Goal: Transaction & Acquisition: Purchase product/service

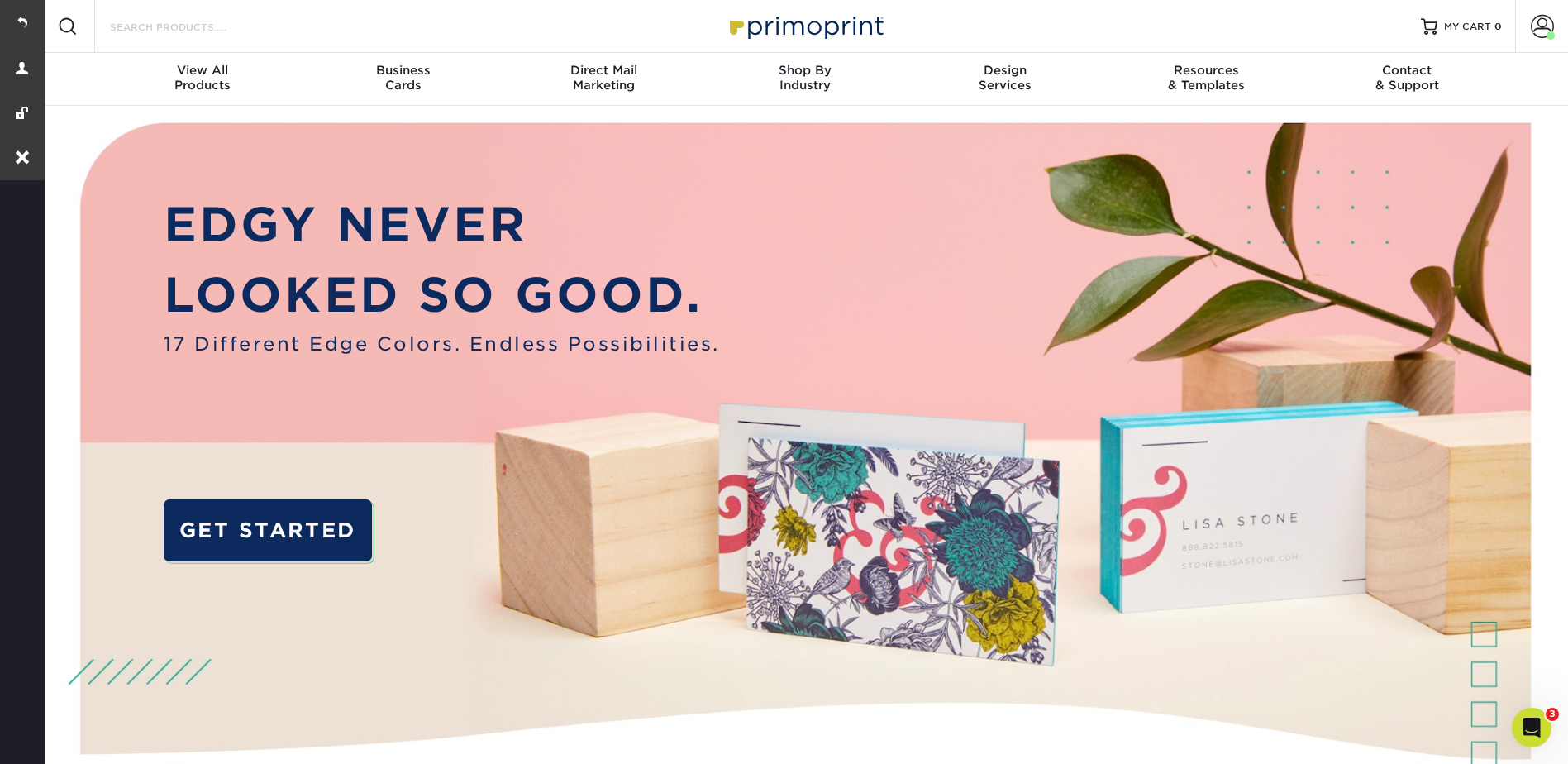
click at [164, 24] on input "Search Products" at bounding box center [189, 27] width 161 height 20
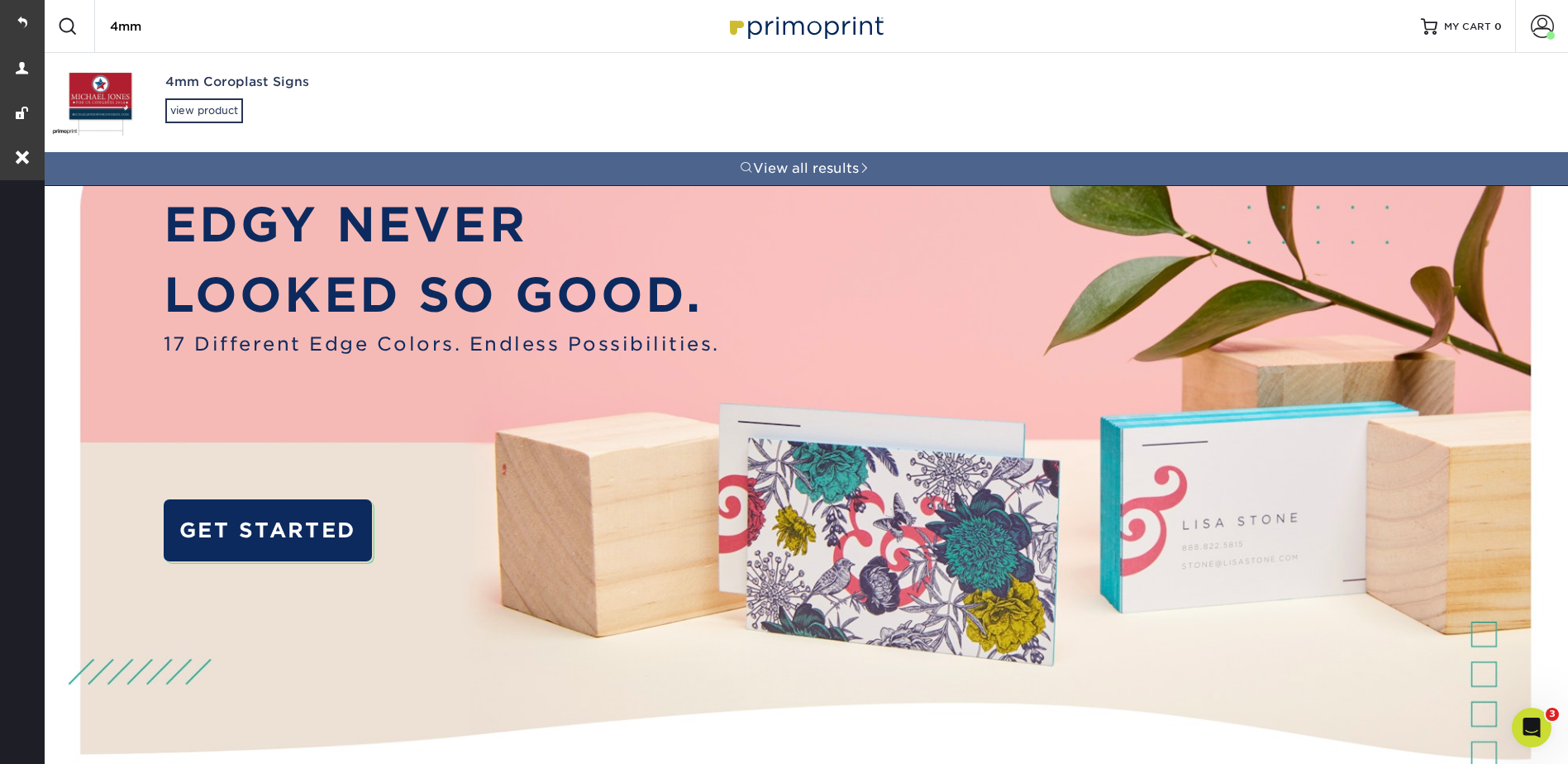
type input "4mm"
click at [161, 106] on link "4mm Coroplast Signs view product" at bounding box center [296, 102] width 509 height 99
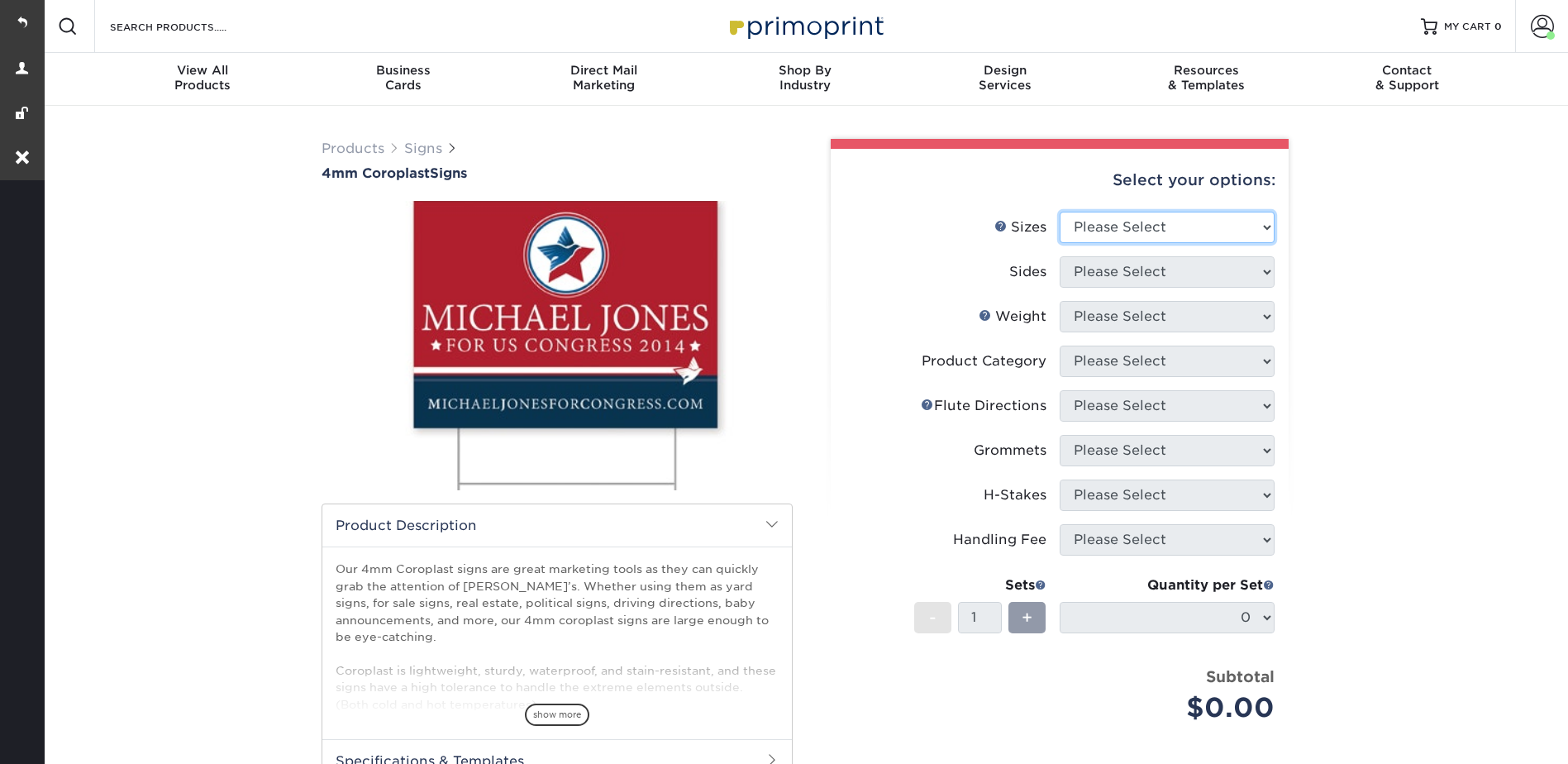
drag, startPoint x: 1115, startPoint y: 225, endPoint x: 1122, endPoint y: 235, distance: 12.2
click at [1115, 225] on select "Please Select 12" x 18" 18" x 24" 24" x 24" 24" x 36"" at bounding box center [1166, 227] width 215 height 32
select select "24.00x36.00"
click at [1060, 211] on select "Please Select 12" x 18" 18" x 24" 24" x 24" 24" x 36"" at bounding box center [1166, 227] width 215 height 32
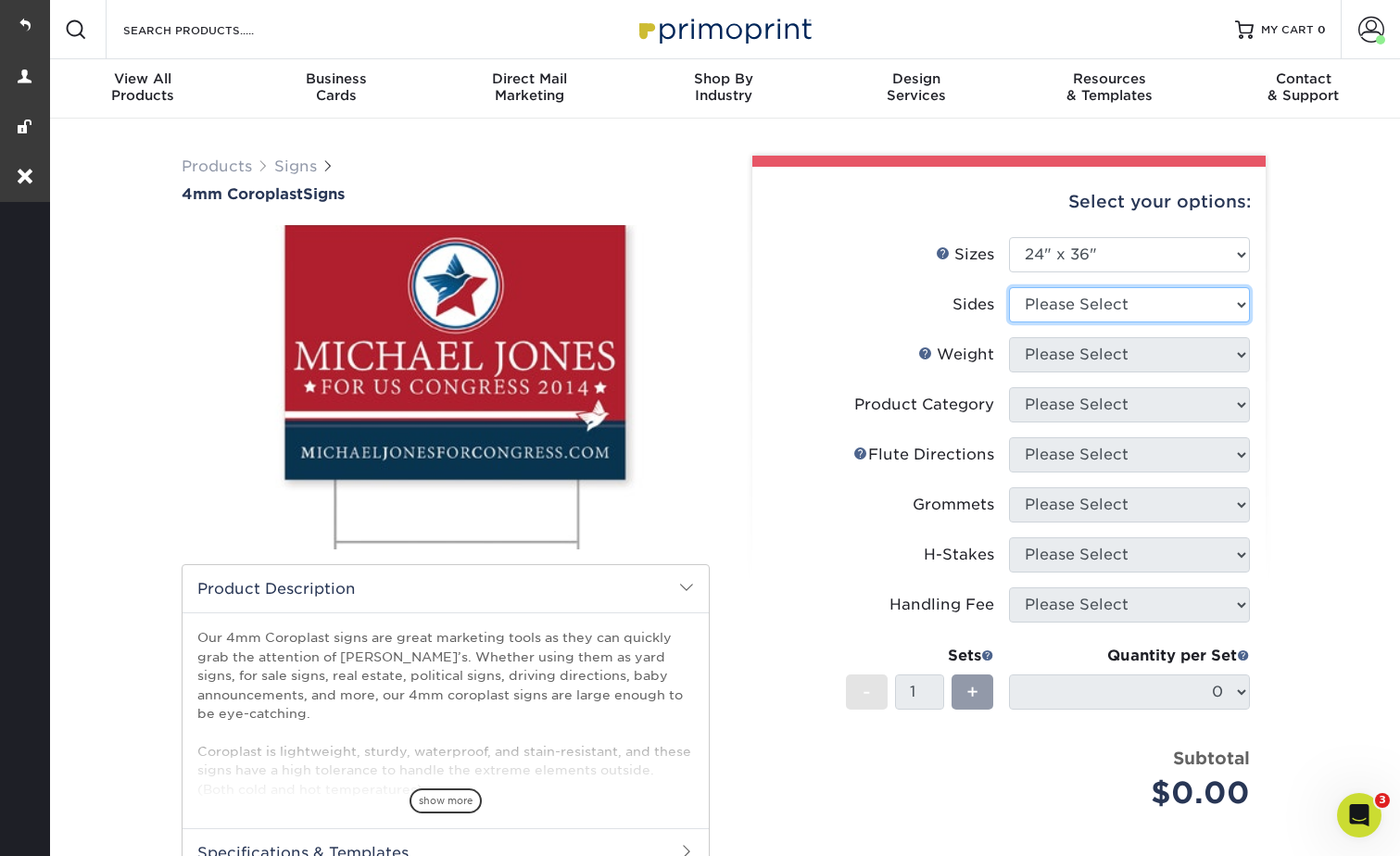
click at [1093, 317] on select "Please Select Print Both Sides Print Front Only" at bounding box center [1129, 305] width 241 height 36
select select "32d3c223-f82c-492b-b915-ba065a00862f"
click at [1009, 287] on select "Please Select Print Both Sides Print Front Only" at bounding box center [1129, 305] width 241 height 36
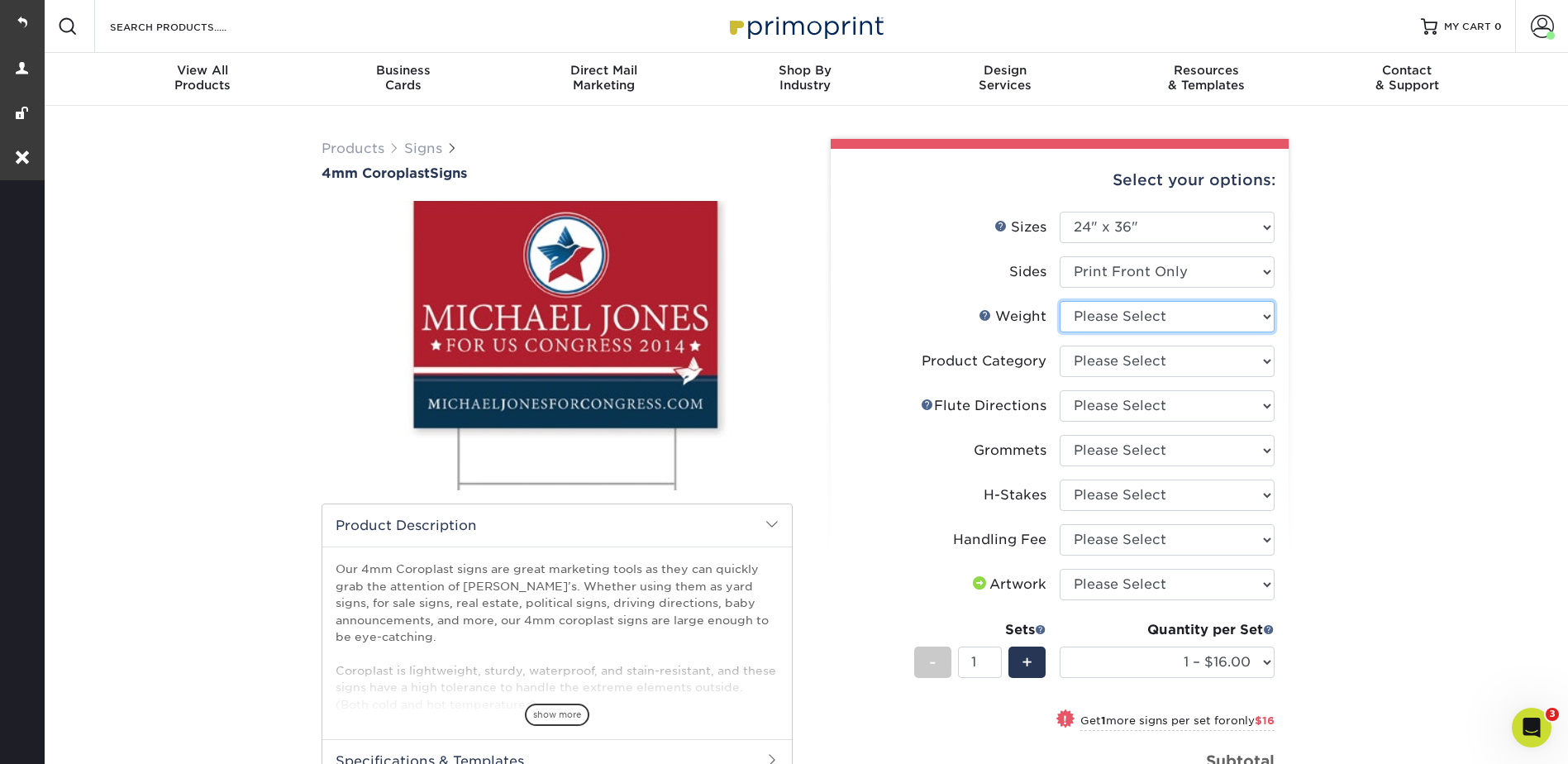
click at [1074, 320] on select "Please Select 4CORO" at bounding box center [1166, 316] width 215 height 32
select select "4CORO"
click at [1060, 301] on select "Please Select 4CORO" at bounding box center [1166, 316] width 215 height 32
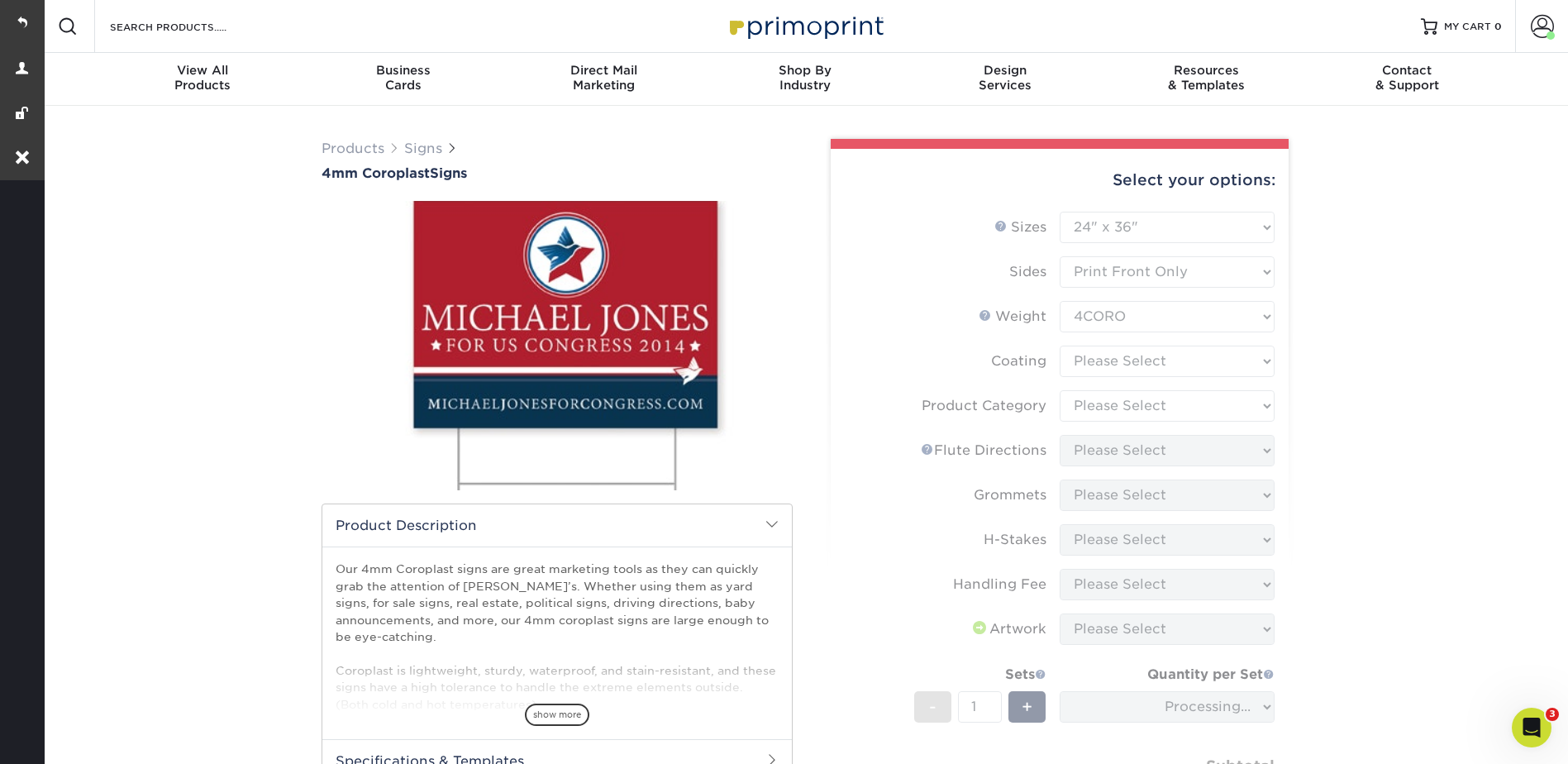
click at [1085, 357] on form "Sizes Help Sizes Please Select 12" x 18" 18" x 24" 24" x 24" 24" x 36" Sides Pl…" at bounding box center [1060, 539] width 432 height 655
click at [1093, 357] on form "Sizes Help Sizes Please Select 12" x 18" 18" x 24" 24" x 24" 24" x 36" Sides Pl…" at bounding box center [1060, 539] width 432 height 655
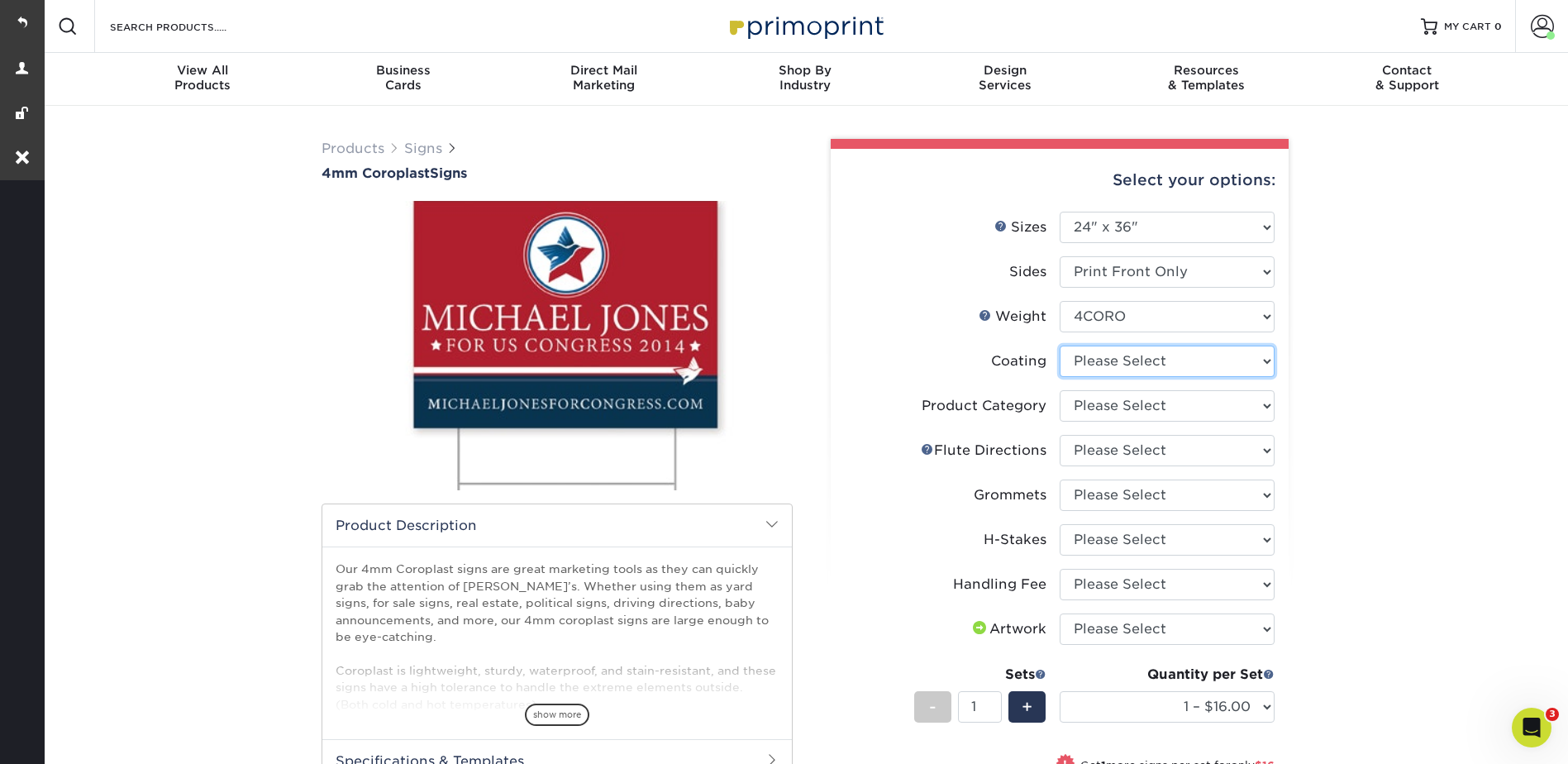
click at [1093, 357] on select at bounding box center [1166, 362] width 215 height 32
select select "3e7618de-abca-4bda-9f97-8b9129e913d8"
click at [1060, 346] on select at bounding box center [1166, 362] width 215 height 32
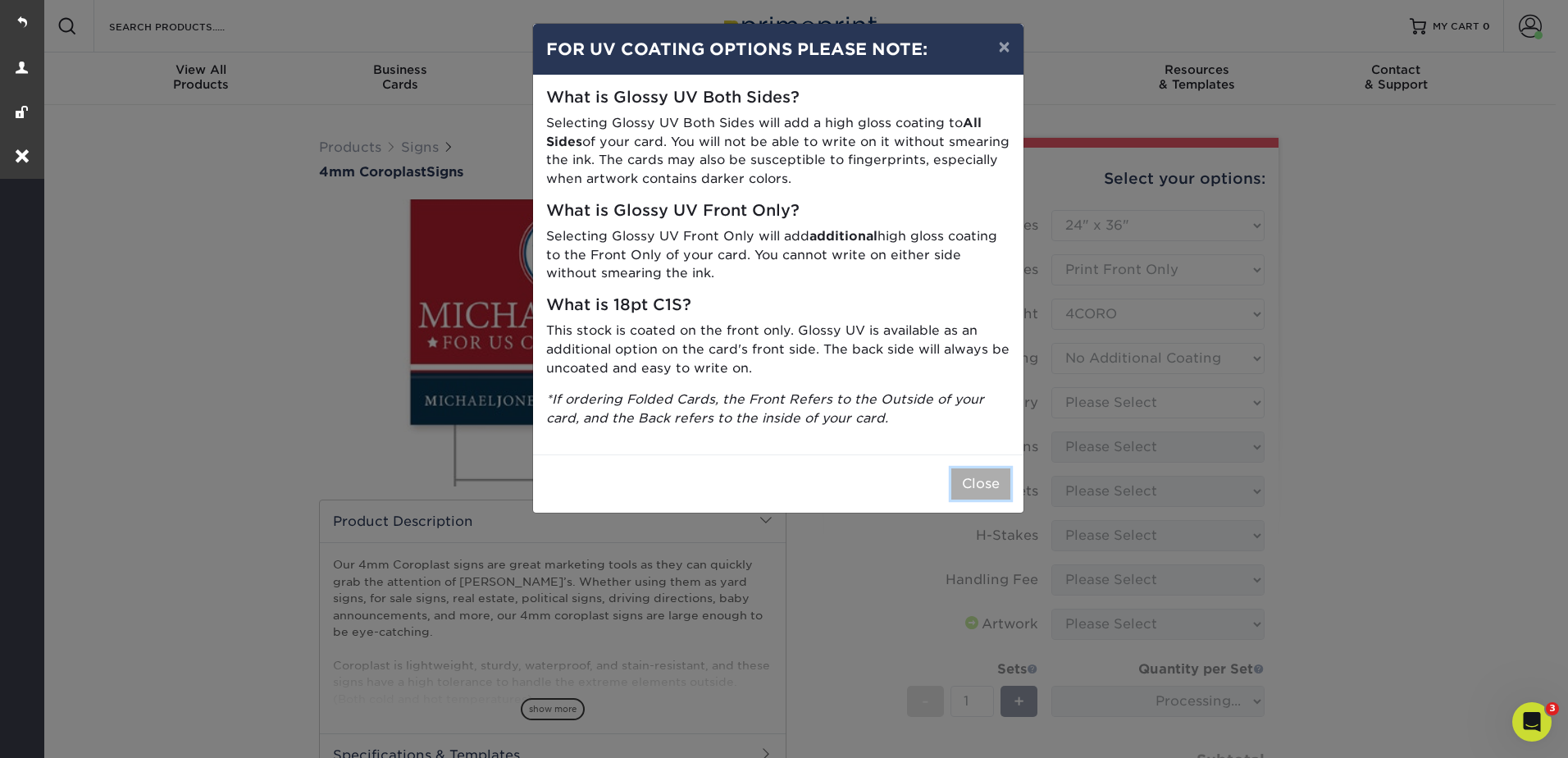
click at [978, 481] on button "Close" at bounding box center [980, 484] width 59 height 31
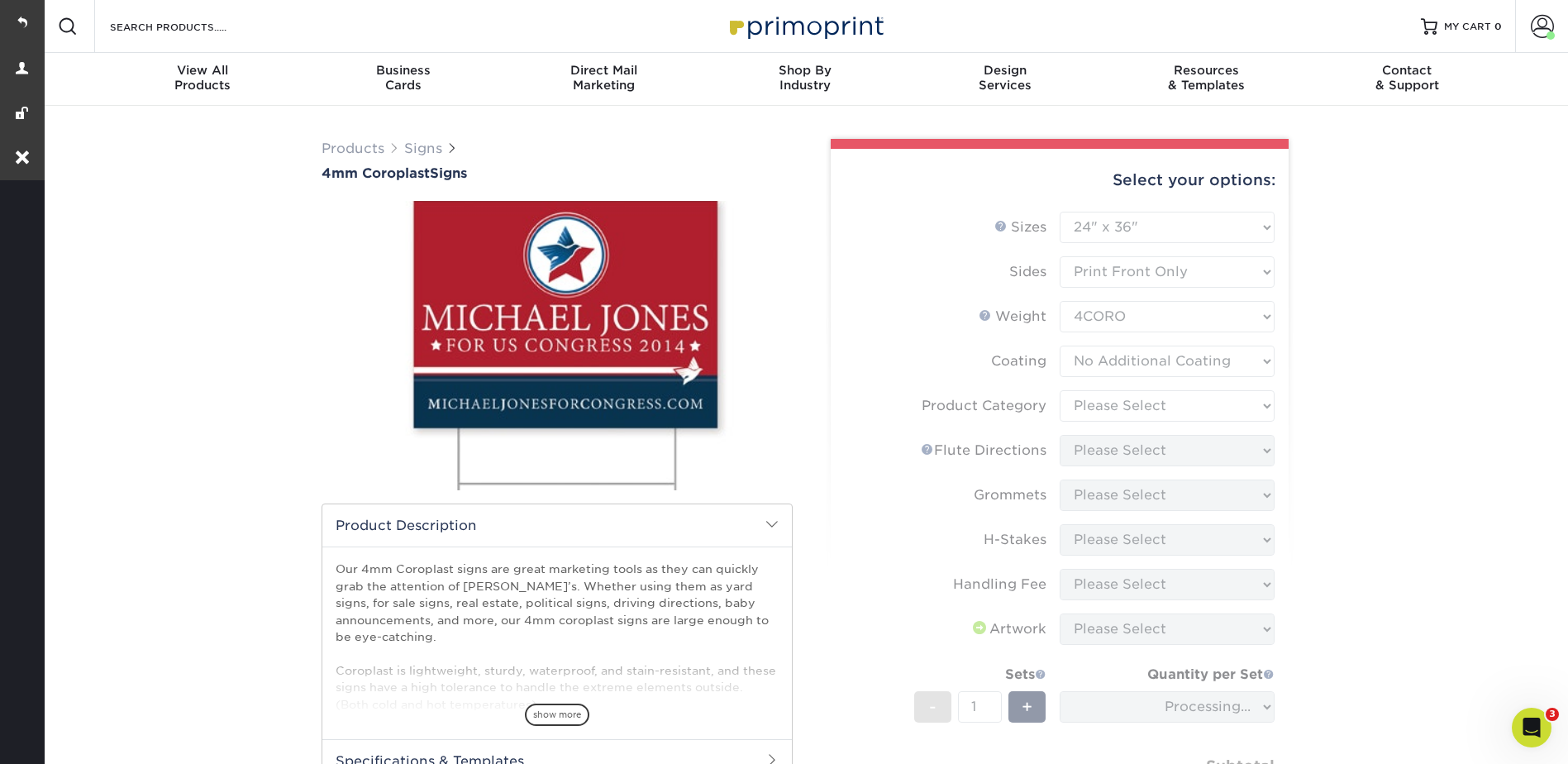
click at [1103, 404] on form "Sizes Help Sizes Please Select 12" x 18" 18" x 24" 24" x 24" 24" x 36" Sides Pl…" at bounding box center [1060, 539] width 432 height 655
click at [1102, 403] on form "Sizes Help Sizes Please Select 12" x 18" 18" x 24" 24" x 24" 24" x 36" Sides Pl…" at bounding box center [1060, 539] width 432 height 655
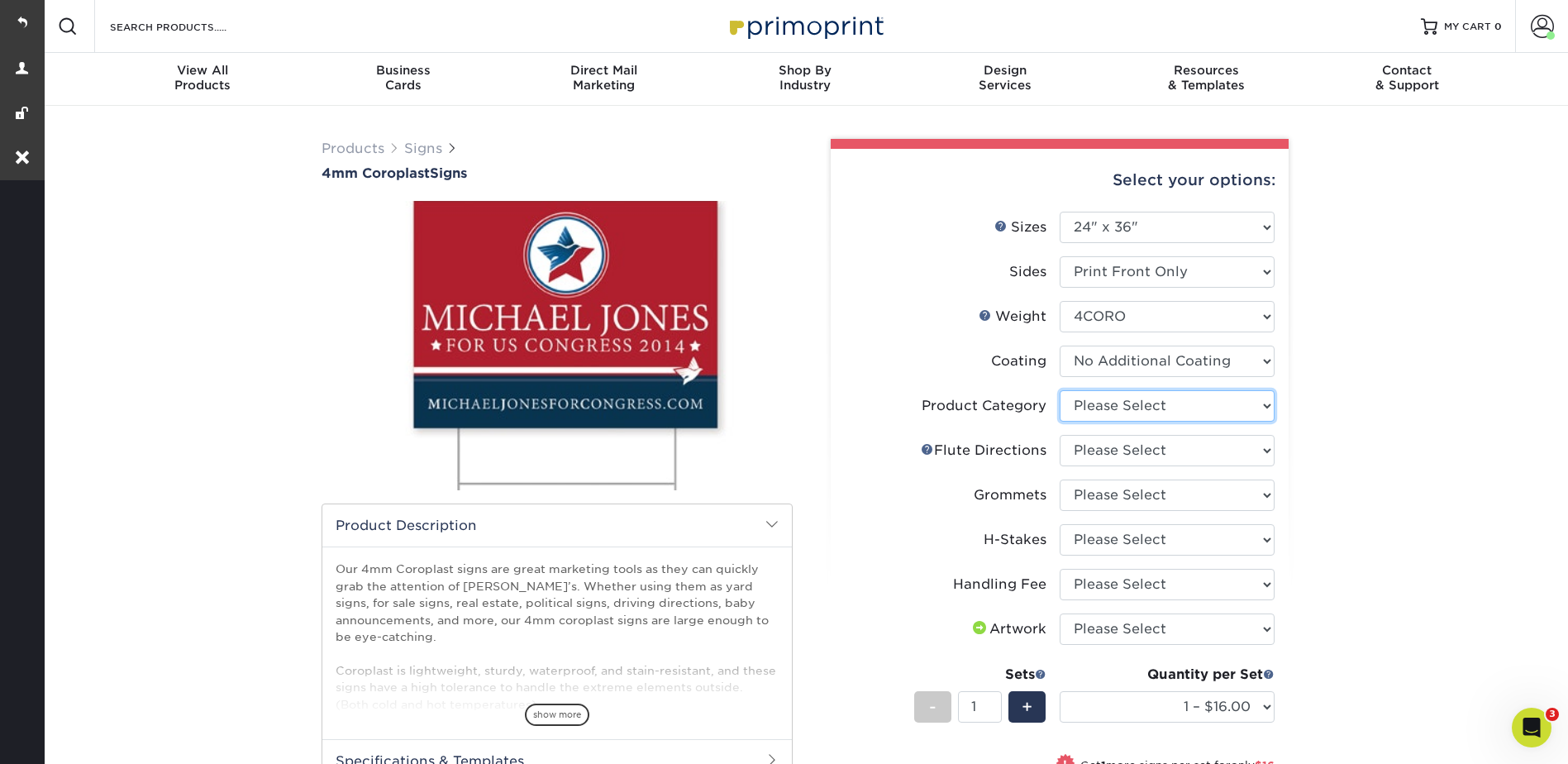
click at [1100, 403] on select "Please Select Coroplast Signs" at bounding box center [1166, 406] width 215 height 32
select select "b3582ed5-6912-492c-8440-2cc51afdb8e1"
click at [1060, 390] on select "Please Select Coroplast Signs" at bounding box center [1166, 406] width 215 height 32
click at [1100, 444] on select "Please Select Flute Direction (Horizontal) Flute Direction (Vertical)" at bounding box center [1166, 451] width 215 height 32
select select "b9474d6d-25b7-40b8-b284-85b7690982f8"
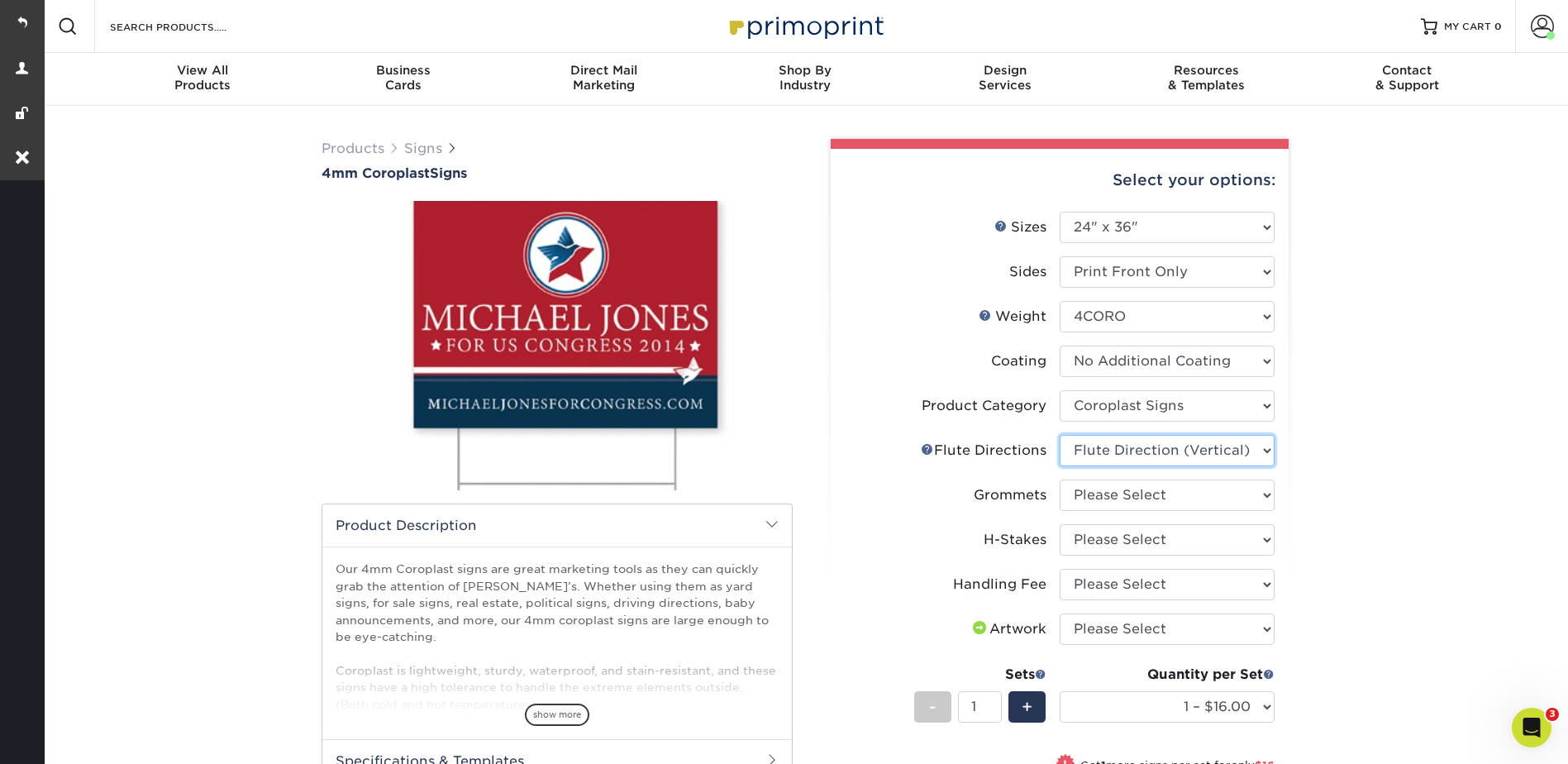
click at [1060, 435] on select "Please Select Flute Direction (Horizontal) Flute Direction (Vertical)" at bounding box center [1166, 451] width 215 height 32
drag, startPoint x: 1102, startPoint y: 489, endPoint x: 1105, endPoint y: 508, distance: 19.2
click at [1102, 489] on select "Please Select No Grommets Yes, Grommet All 4 Corners Yes, Grommet All 4 Corners…" at bounding box center [1166, 495] width 215 height 32
select select "90d329df-db80-4206-b821-ff9d3f363977"
click at [1060, 479] on select "Please Select No Grommets Yes, Grommet All 4 Corners Yes, Grommet All 4 Corners…" at bounding box center [1166, 495] width 215 height 32
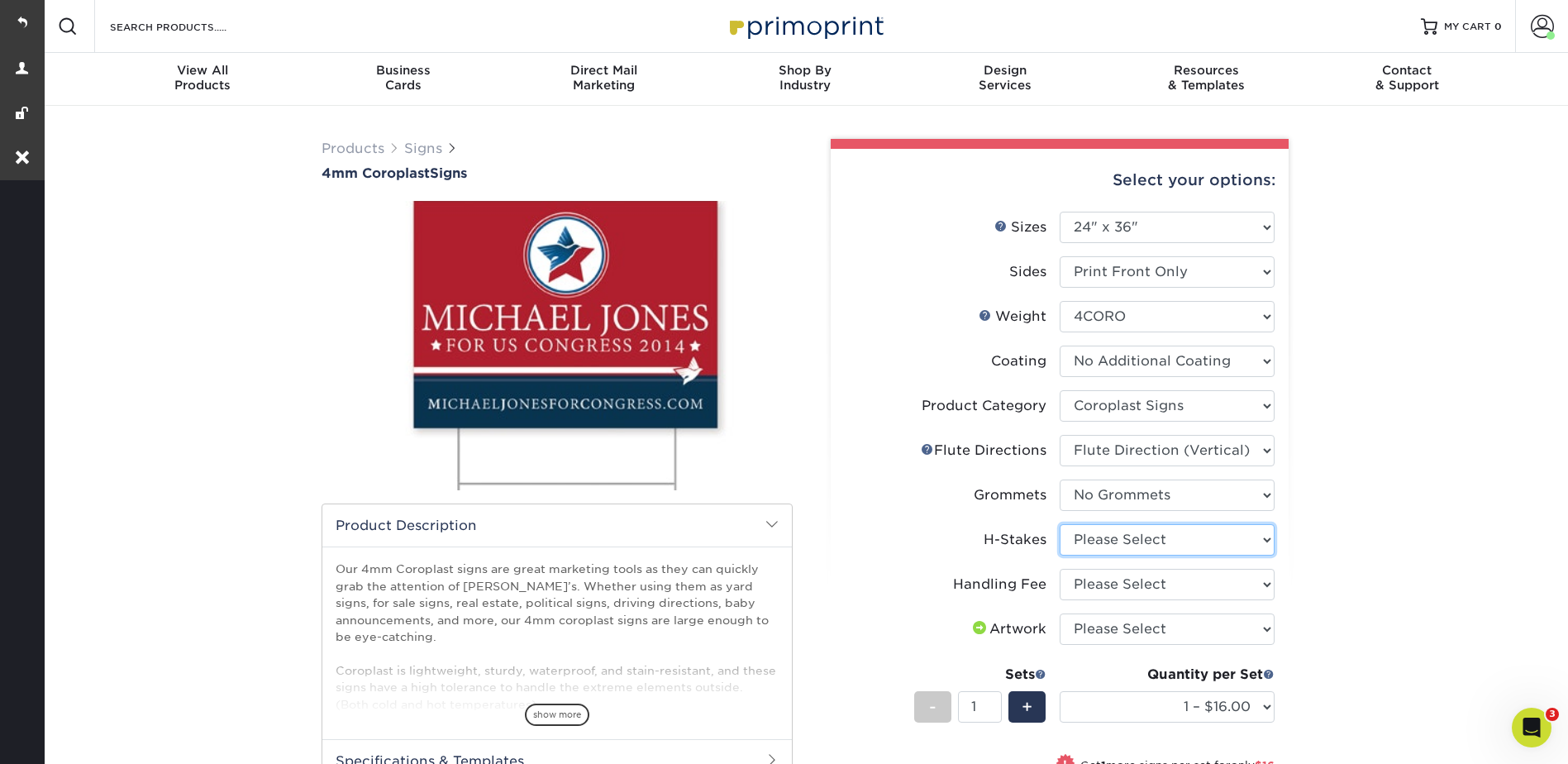
click at [1101, 529] on select "Please Select No H-Stakes Yes" at bounding box center [1166, 540] width 215 height 32
select select "aec992a9-897e-40ed-b45c-8ce74849ba63"
click at [1060, 524] on select "Please Select No H-Stakes Yes" at bounding box center [1166, 540] width 215 height 32
click at [1093, 579] on select "Please Select Handling Fee" at bounding box center [1166, 584] width 215 height 32
select select "ab74c079-444c-4260-ae6a-e09bdee8073c"
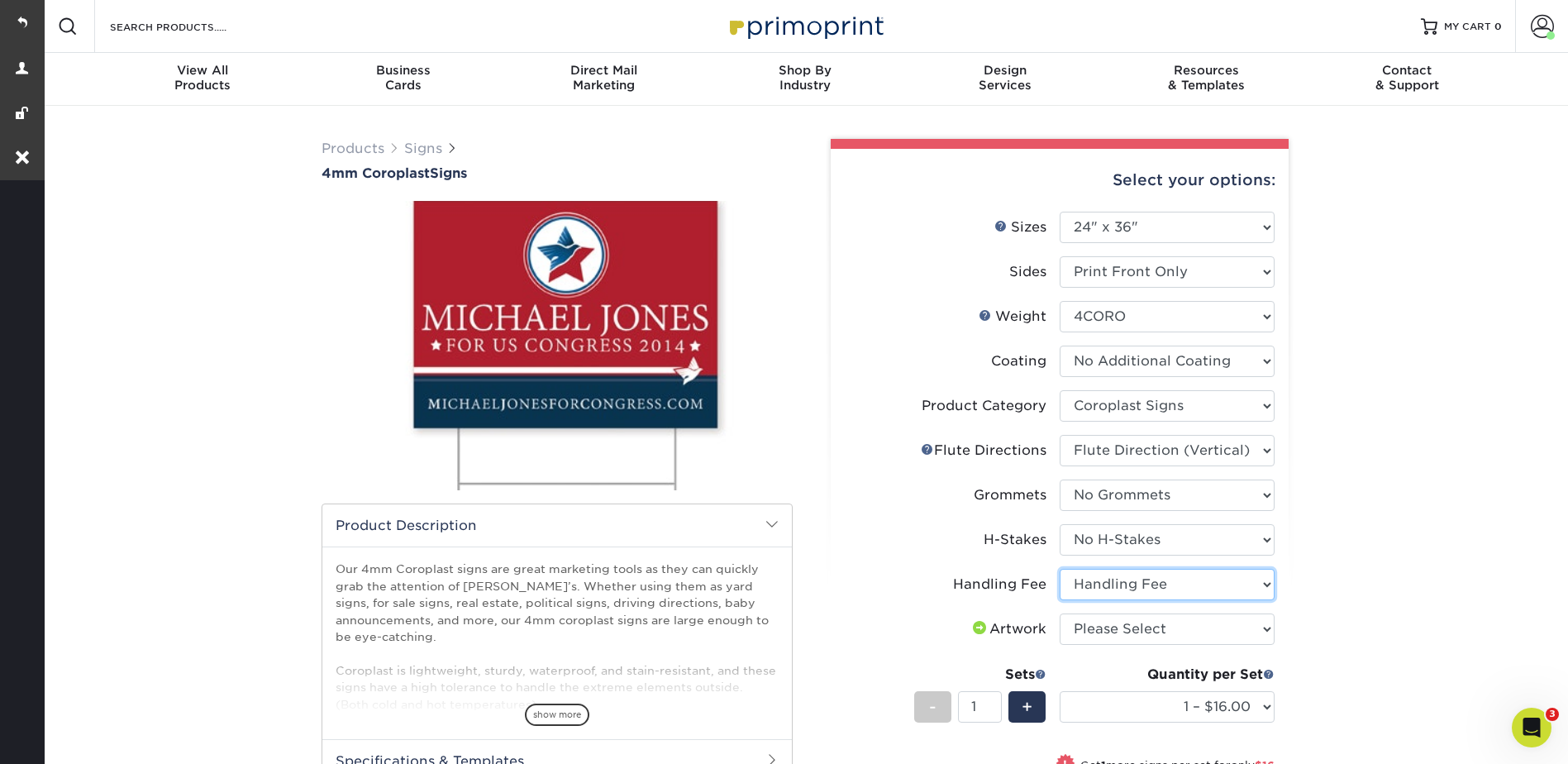
click at [1060, 569] on select "Please Select Handling Fee" at bounding box center [1166, 584] width 215 height 32
drag, startPoint x: 1096, startPoint y: 625, endPoint x: 1110, endPoint y: 646, distance: 25.2
click at [1096, 625] on select "Please Select I will upload files I need a design - $50" at bounding box center [1166, 630] width 215 height 32
select select "upload"
click at [1060, 614] on select "Please Select I will upload files I need a design - $50" at bounding box center [1166, 630] width 215 height 32
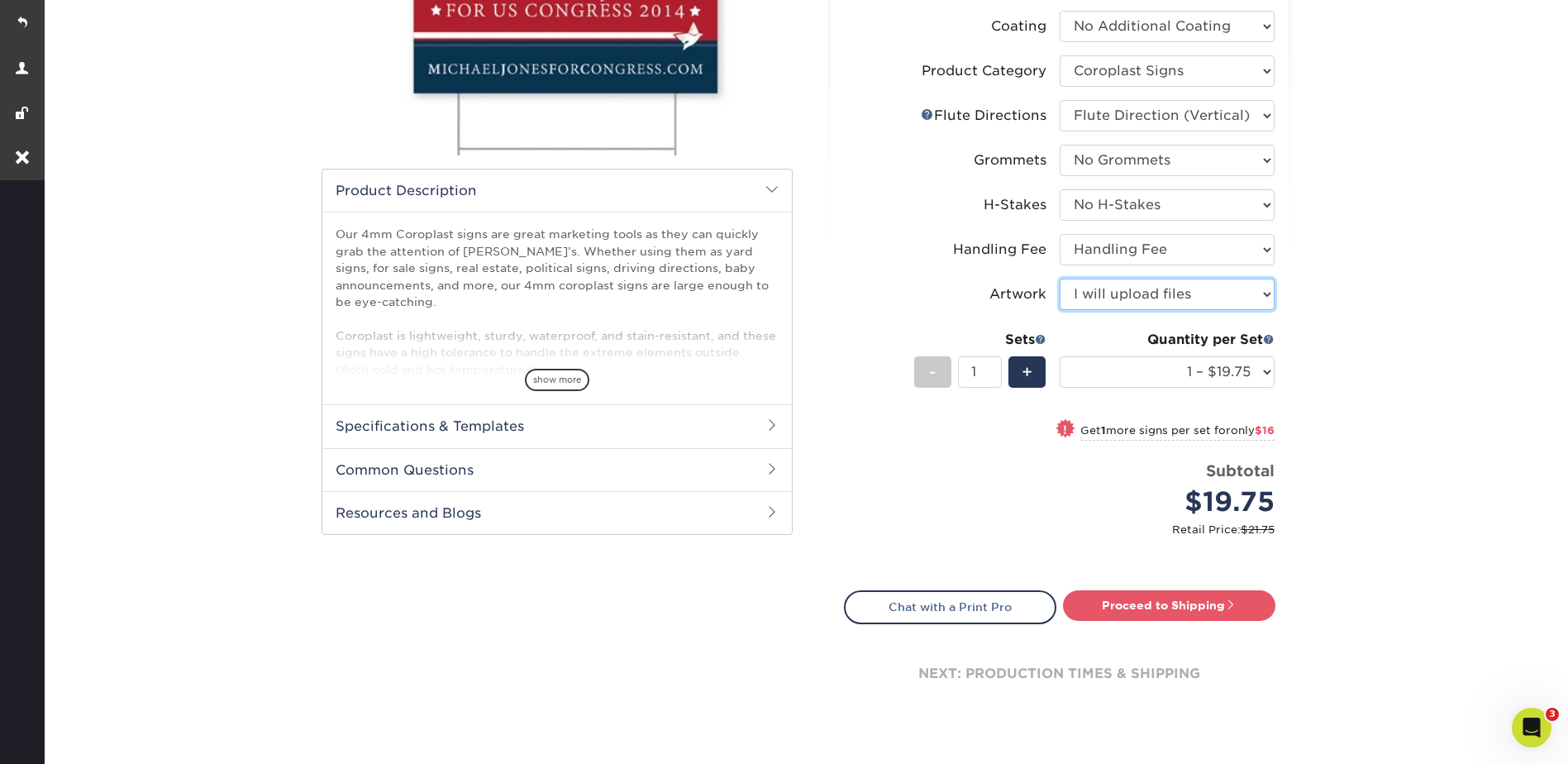
scroll to position [579, 0]
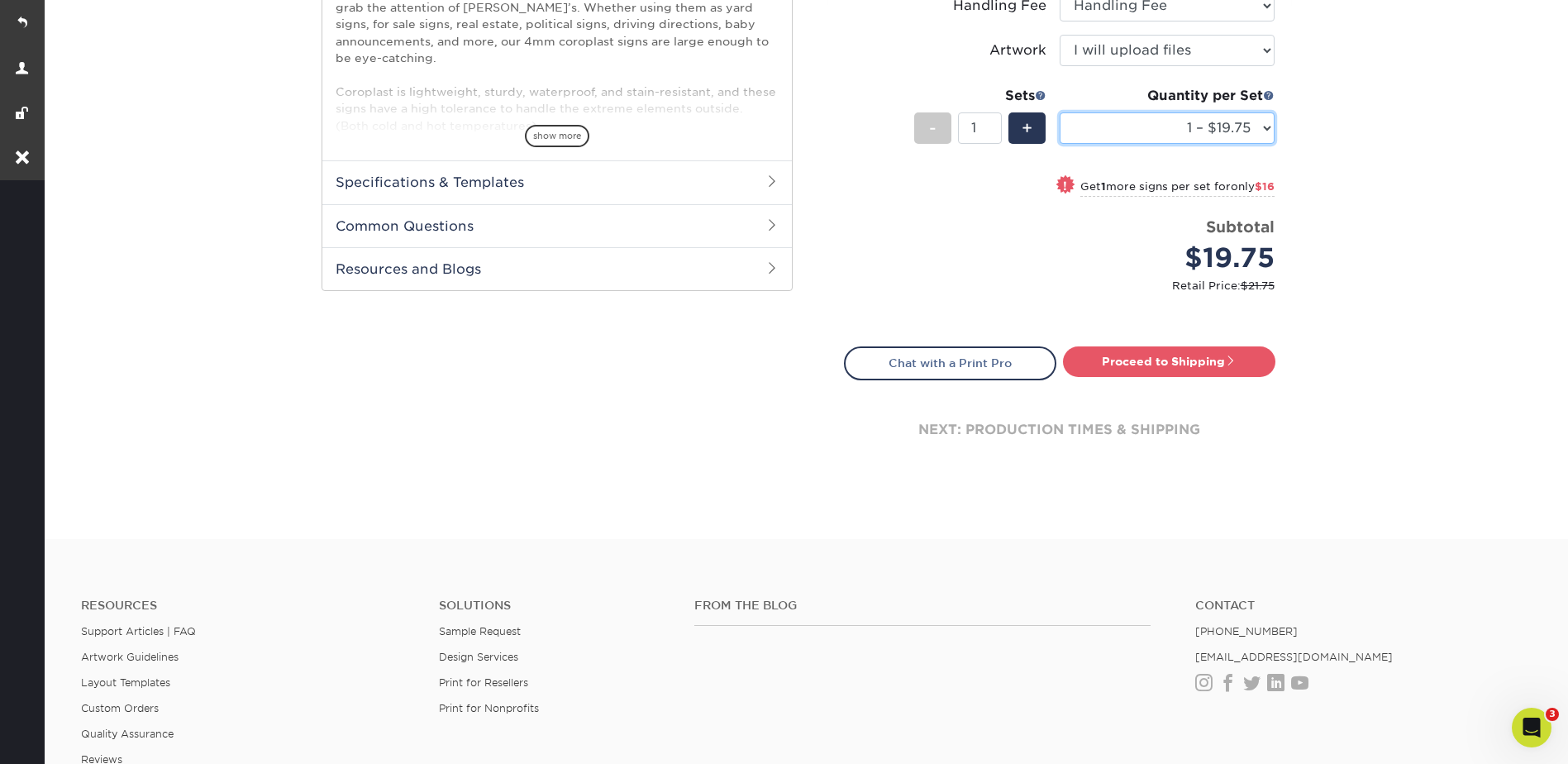
drag, startPoint x: 1125, startPoint y: 128, endPoint x: 1124, endPoint y: 137, distance: 9.1
click at [1125, 128] on select "1 – $19.75 2 – $35.75 3 – $51.75 4 – $64.00 5 – $80.00 6 – $96.00 7 – $111.00 8…" at bounding box center [1166, 129] width 215 height 32
select select "2 – $35.75"
click at [1060, 113] on select "1 – $19.75 2 – $35.75 3 – $51.75 4 – $64.00 5 – $80.00 6 – $96.00 7 – $111.00 8…" at bounding box center [1166, 129] width 215 height 32
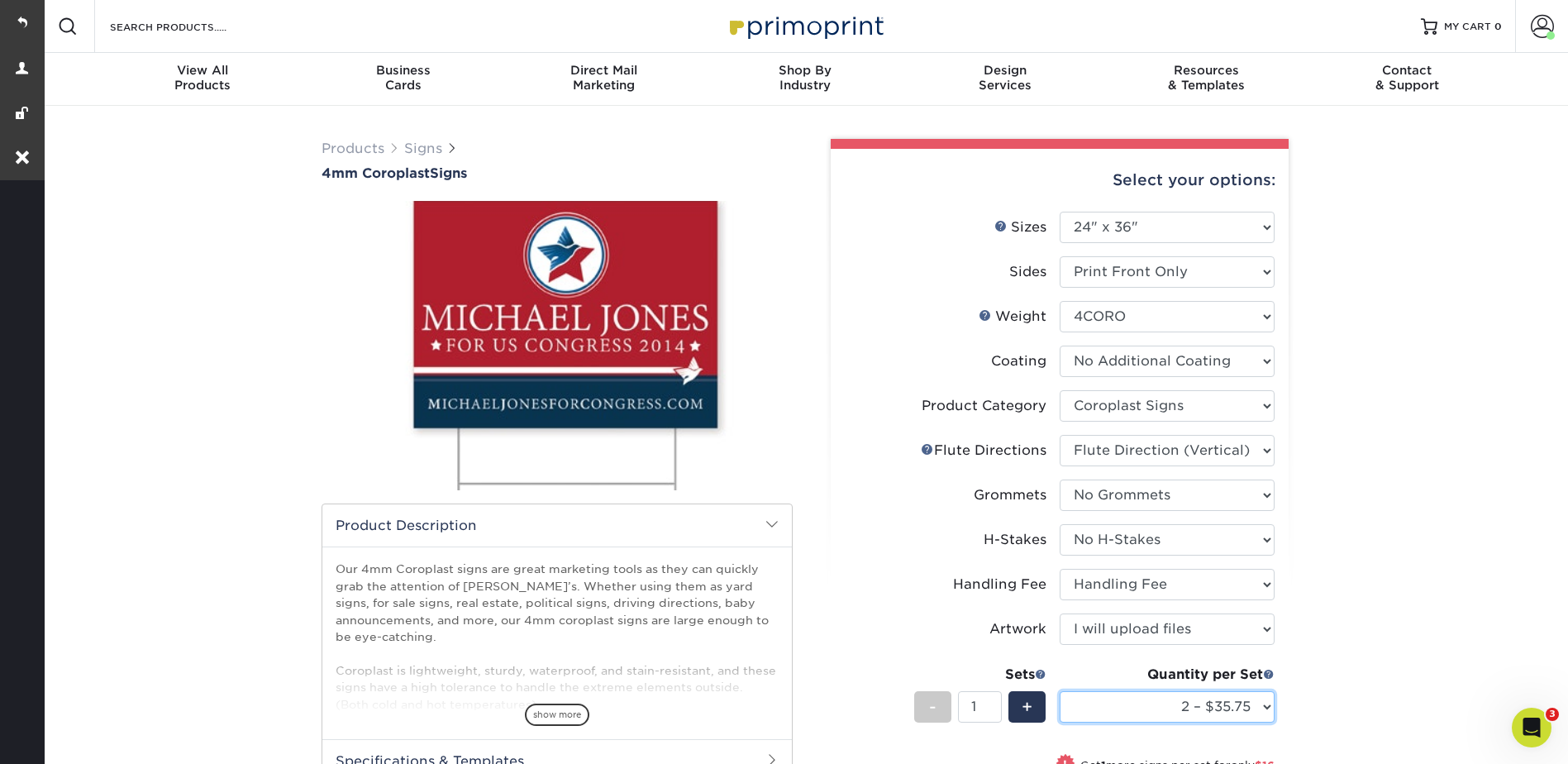
scroll to position [496, 0]
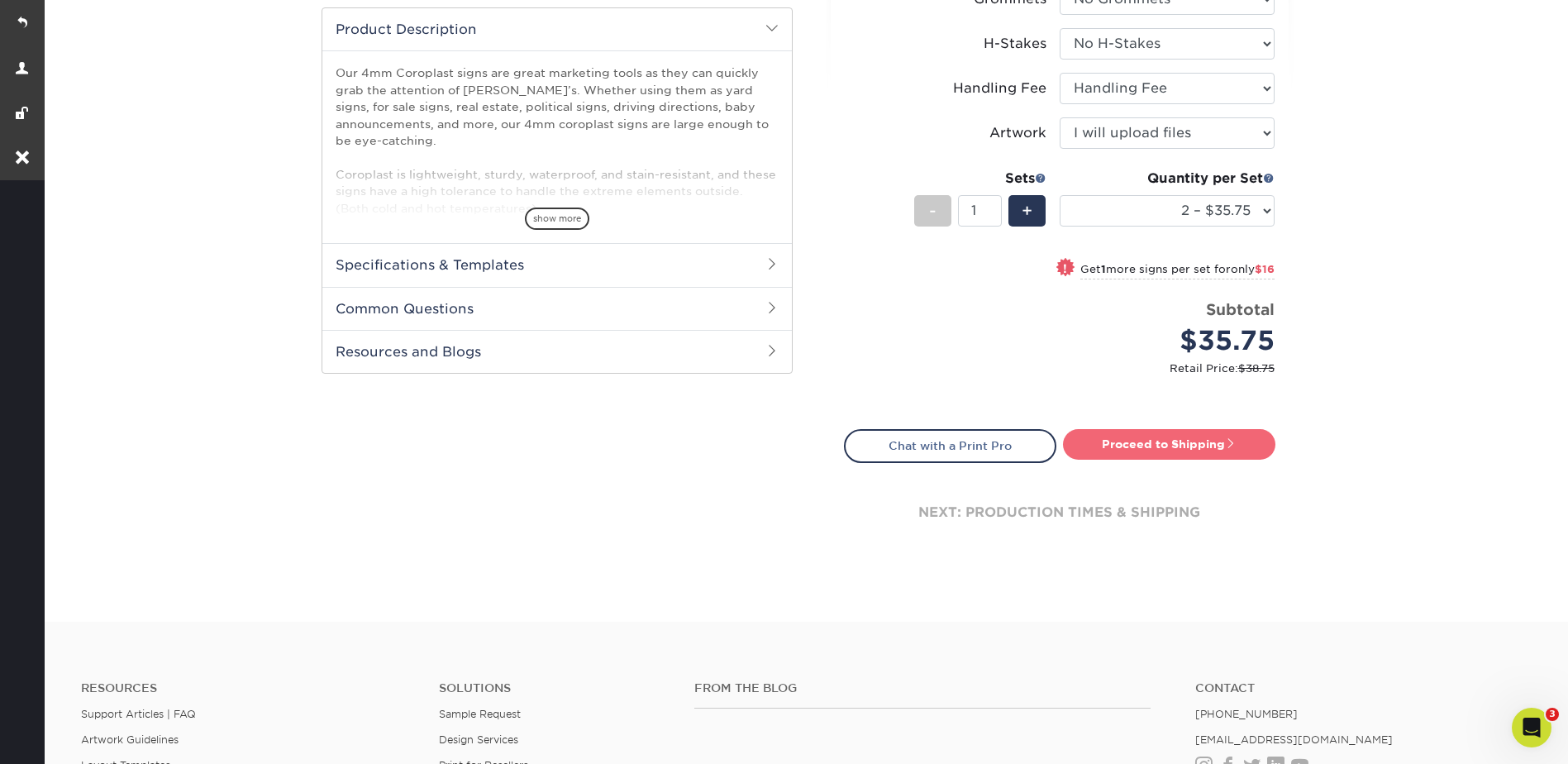
click at [1146, 439] on link "Proceed to Shipping" at bounding box center [1169, 444] width 212 height 30
type input "Set 1"
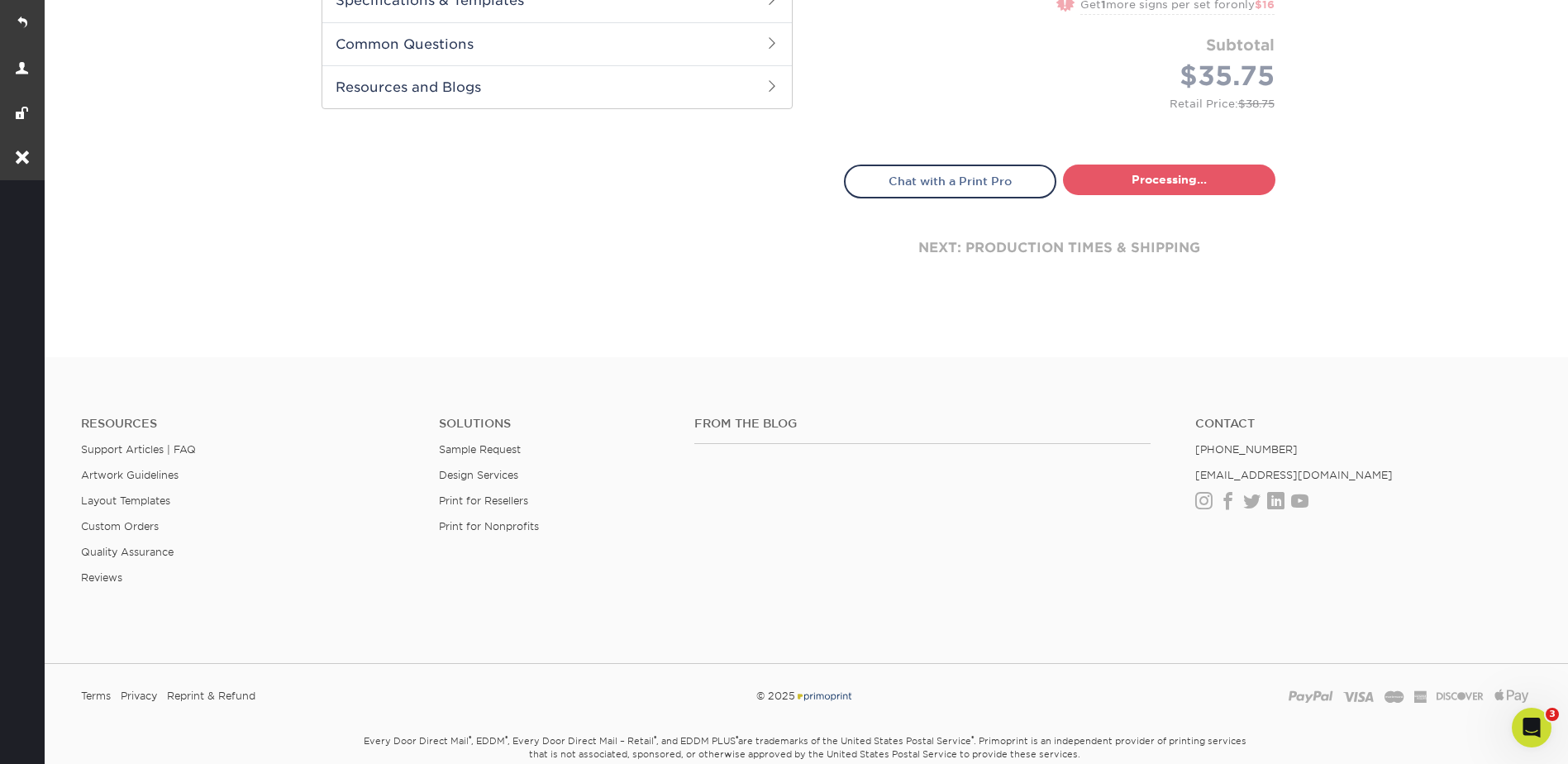
select select "3b3eb8fe-f5ad-44e4-b859-469c14d397db"
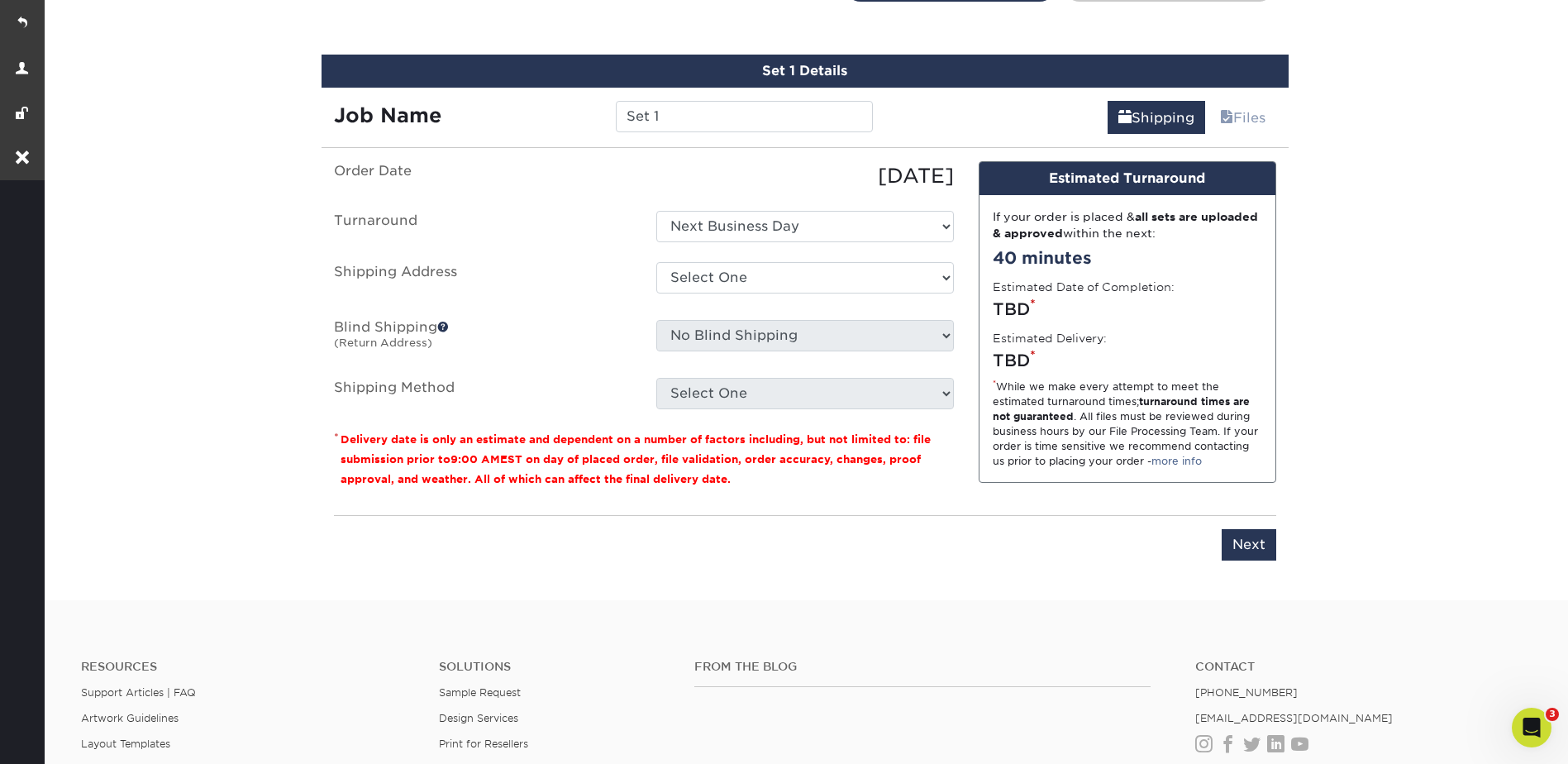
scroll to position [970, 0]
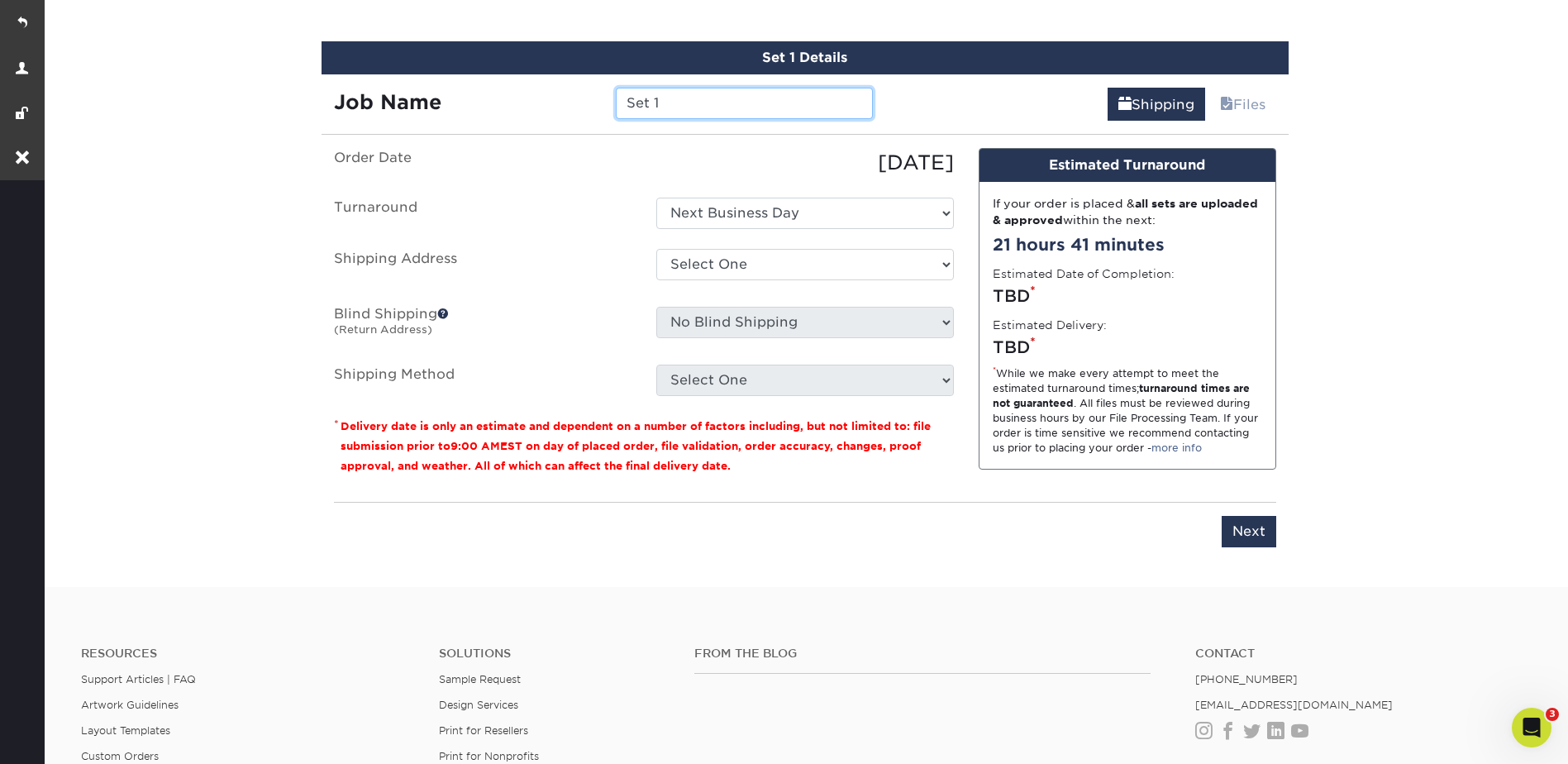
drag, startPoint x: 675, startPoint y: 104, endPoint x: 618, endPoint y: 104, distance: 57.0
click at [618, 104] on input "Set 1" at bounding box center [745, 104] width 257 height 32
type input "Show [DATE]"
click at [746, 195] on ul "Order Date [DATE] [GEOGRAPHIC_DATA] Select One Next Business Day Shipping Addre…" at bounding box center [644, 271] width 620 height 248
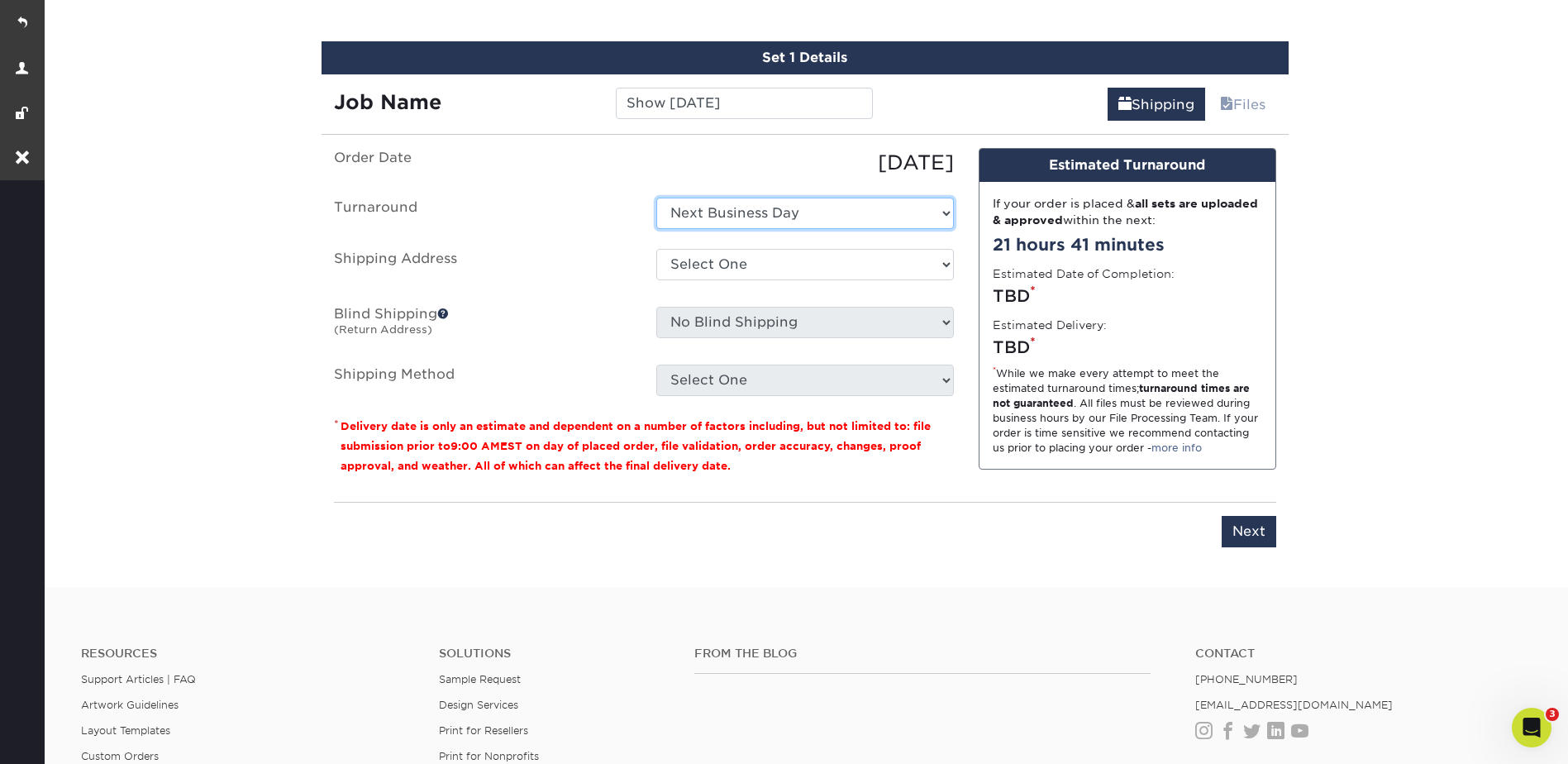
click at [741, 205] on select "Select One Next Business Day" at bounding box center [805, 214] width 297 height 32
click at [656, 198] on select "Select One Next Business Day" at bounding box center [805, 214] width 297 height 32
click at [736, 257] on select "Select One [GEOGRAPHIC_DATA] - FOH [GEOGRAPHIC_DATA] [GEOGRAPHIC_DATA] - Deck […" at bounding box center [805, 265] width 297 height 32
select select "69707"
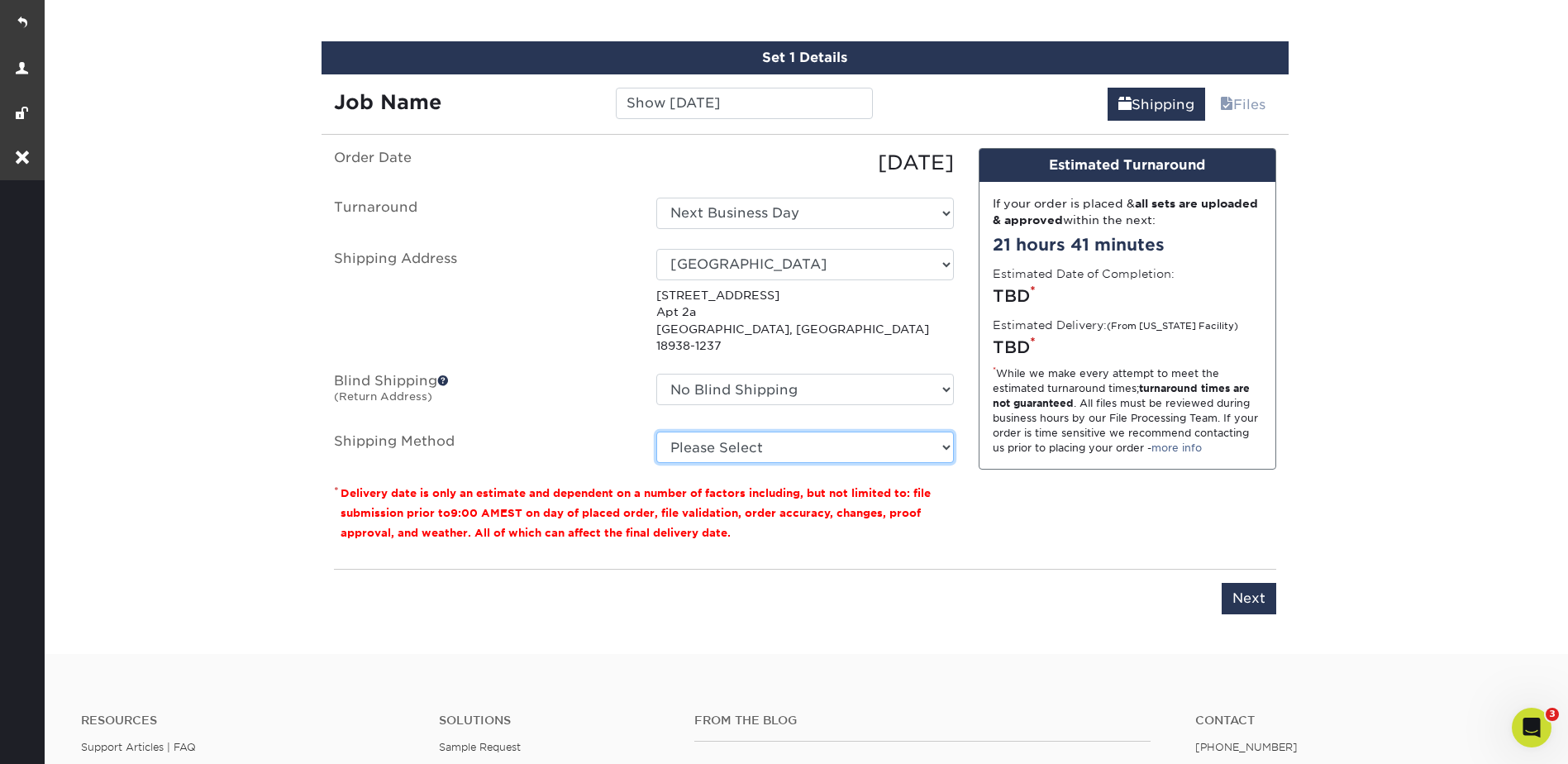
click at [736, 432] on select "Please Select G4M Flat Rate Shipping (+$11.20) 3 Day Shipping Service (+$18.68)…" at bounding box center [805, 448] width 297 height 32
select select "03"
click at [656, 432] on select "Please Select G4M Flat Rate Shipping (+$11.20) 3 Day Shipping Service (+$18.68)…" at bounding box center [805, 448] width 297 height 32
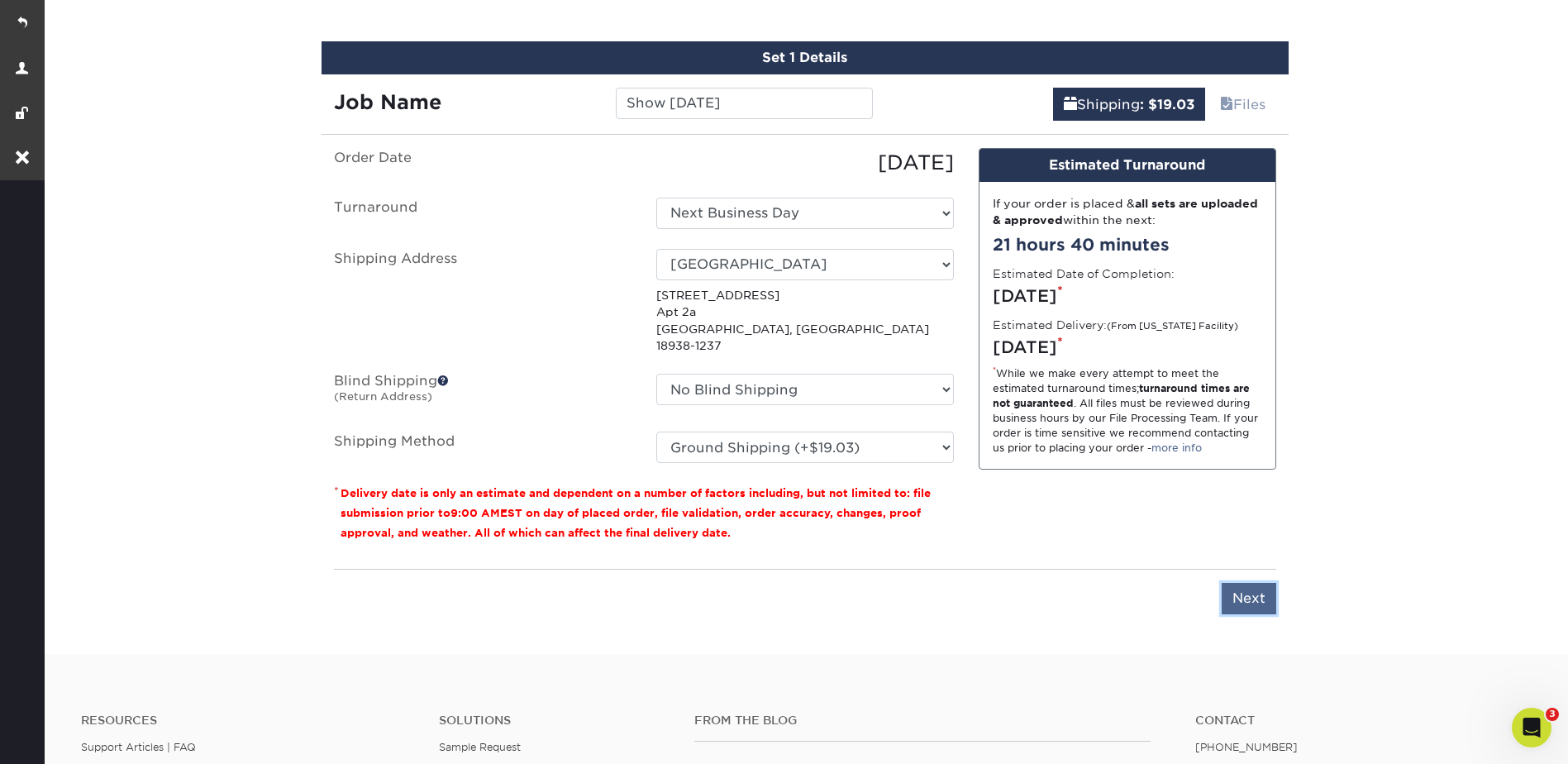
click at [1258, 594] on input "Next" at bounding box center [1248, 599] width 54 height 32
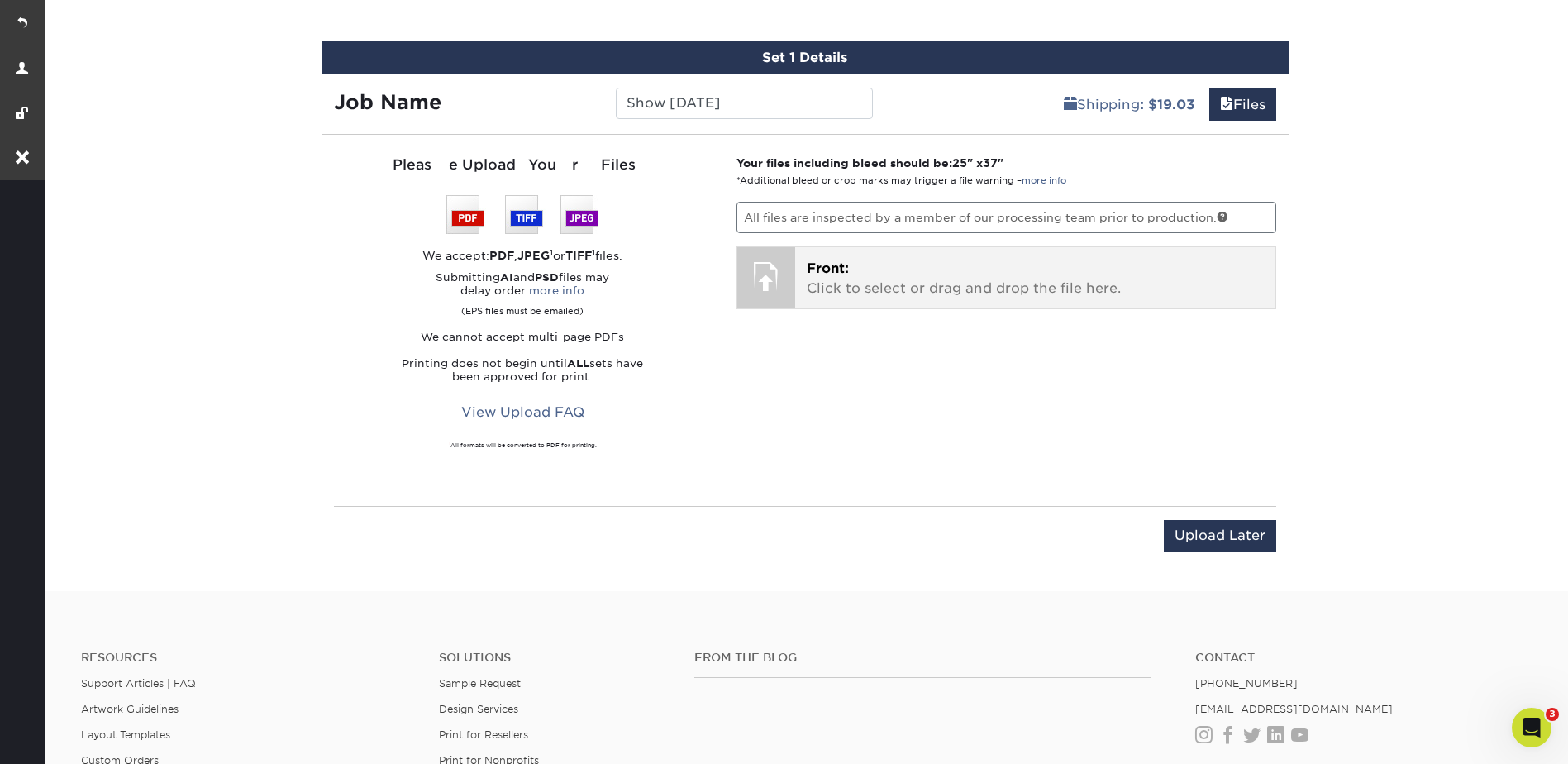
click at [1044, 267] on p "Front: Click to select or drag and drop the file here." at bounding box center [1034, 279] width 457 height 40
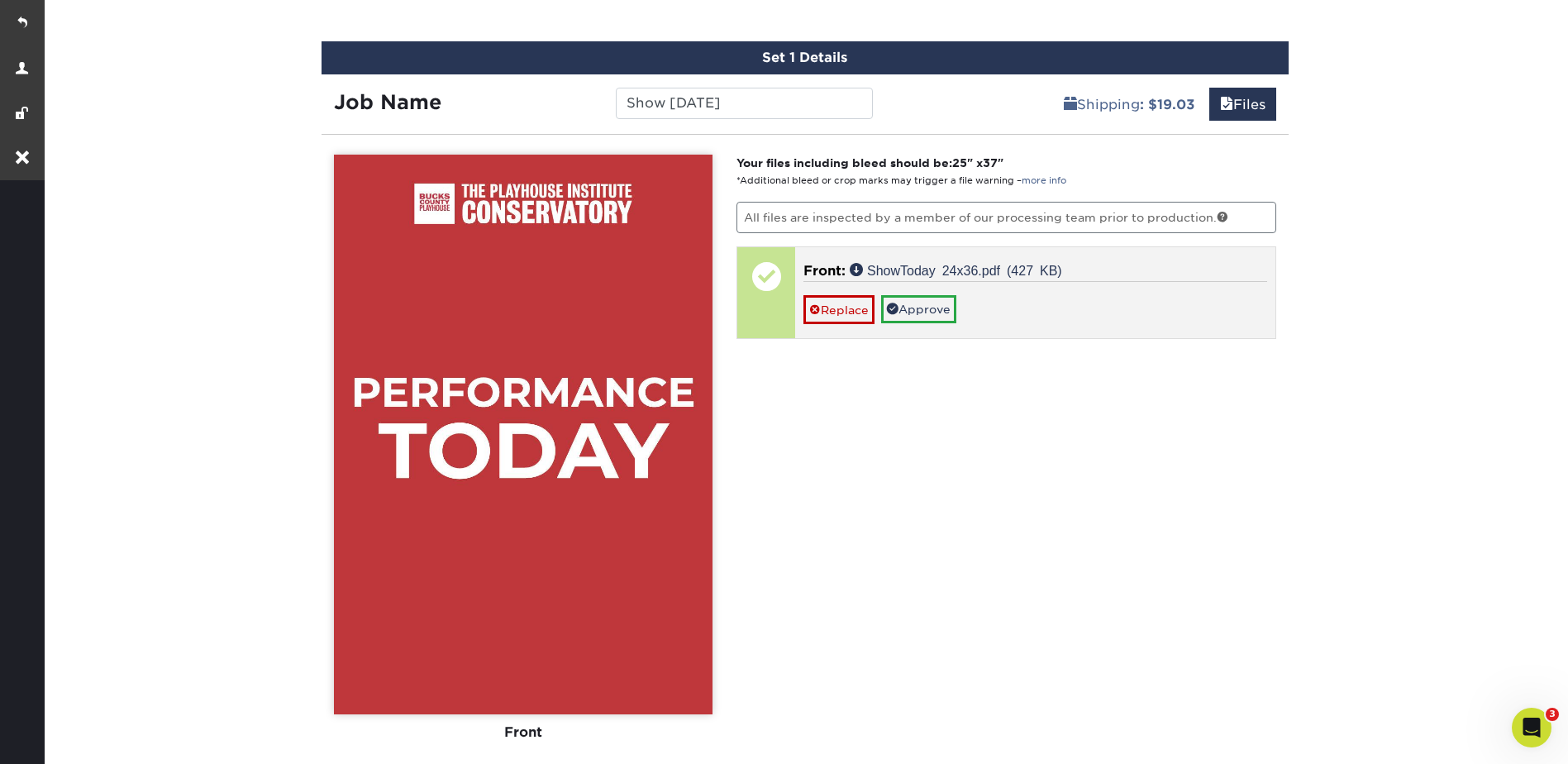
click at [896, 325] on div "Front: ShowToday 24x36.pdf (427 KB) Replace Approve" at bounding box center [1034, 292] width 480 height 91
click at [944, 306] on link "Approve" at bounding box center [918, 309] width 75 height 28
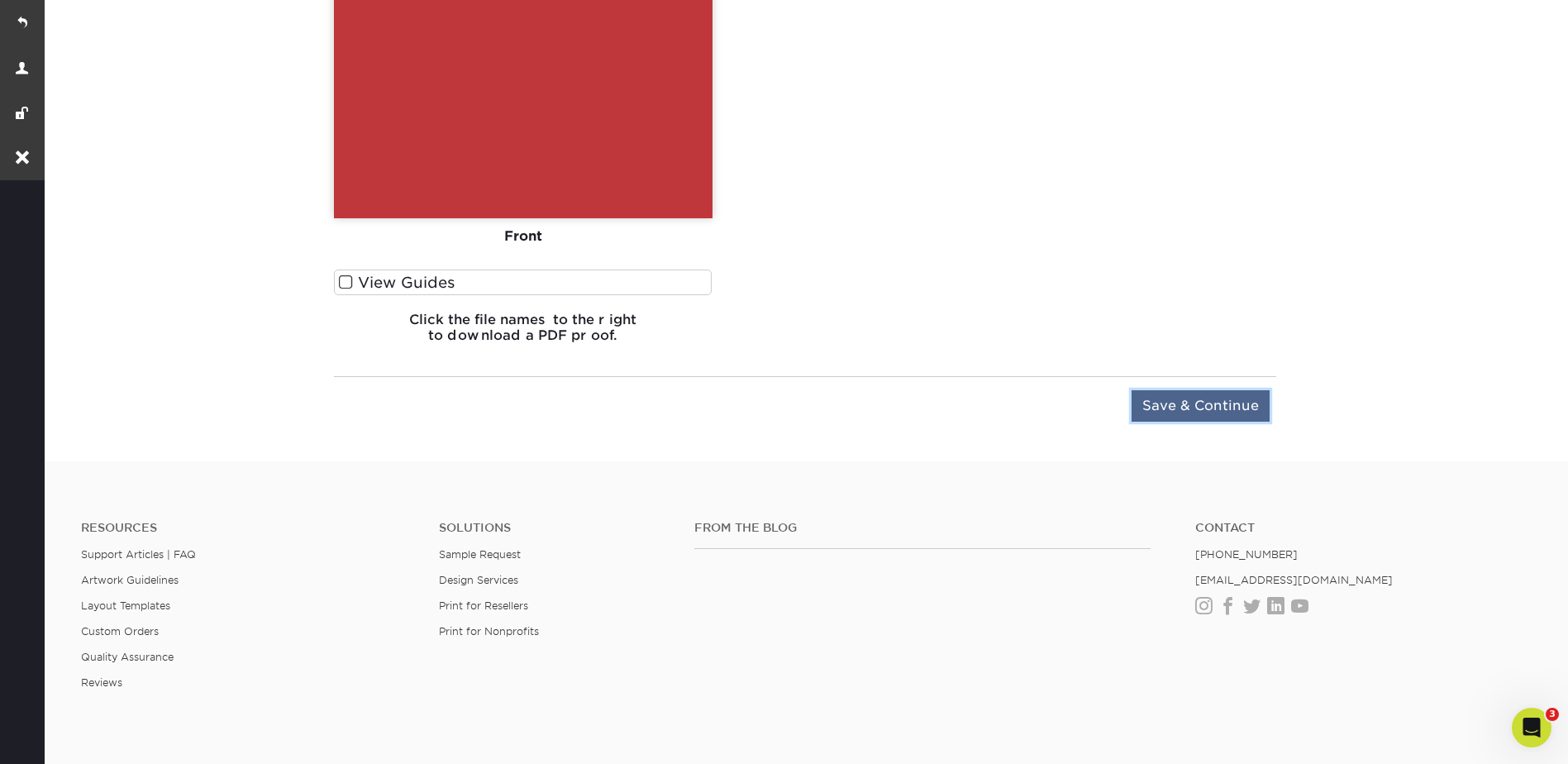
click at [1225, 416] on input "Save & Continue" at bounding box center [1200, 406] width 138 height 32
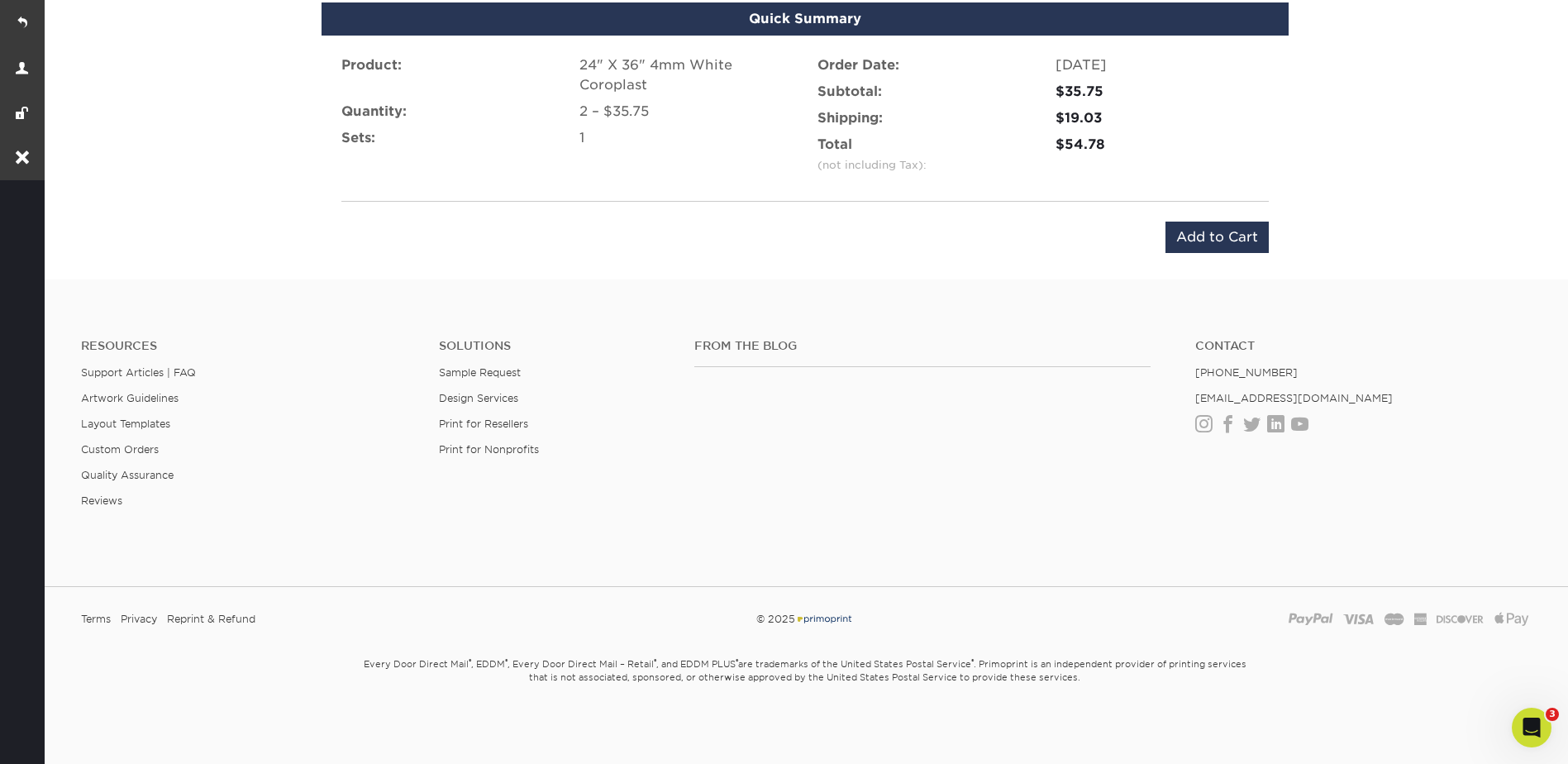
scroll to position [1128, 0]
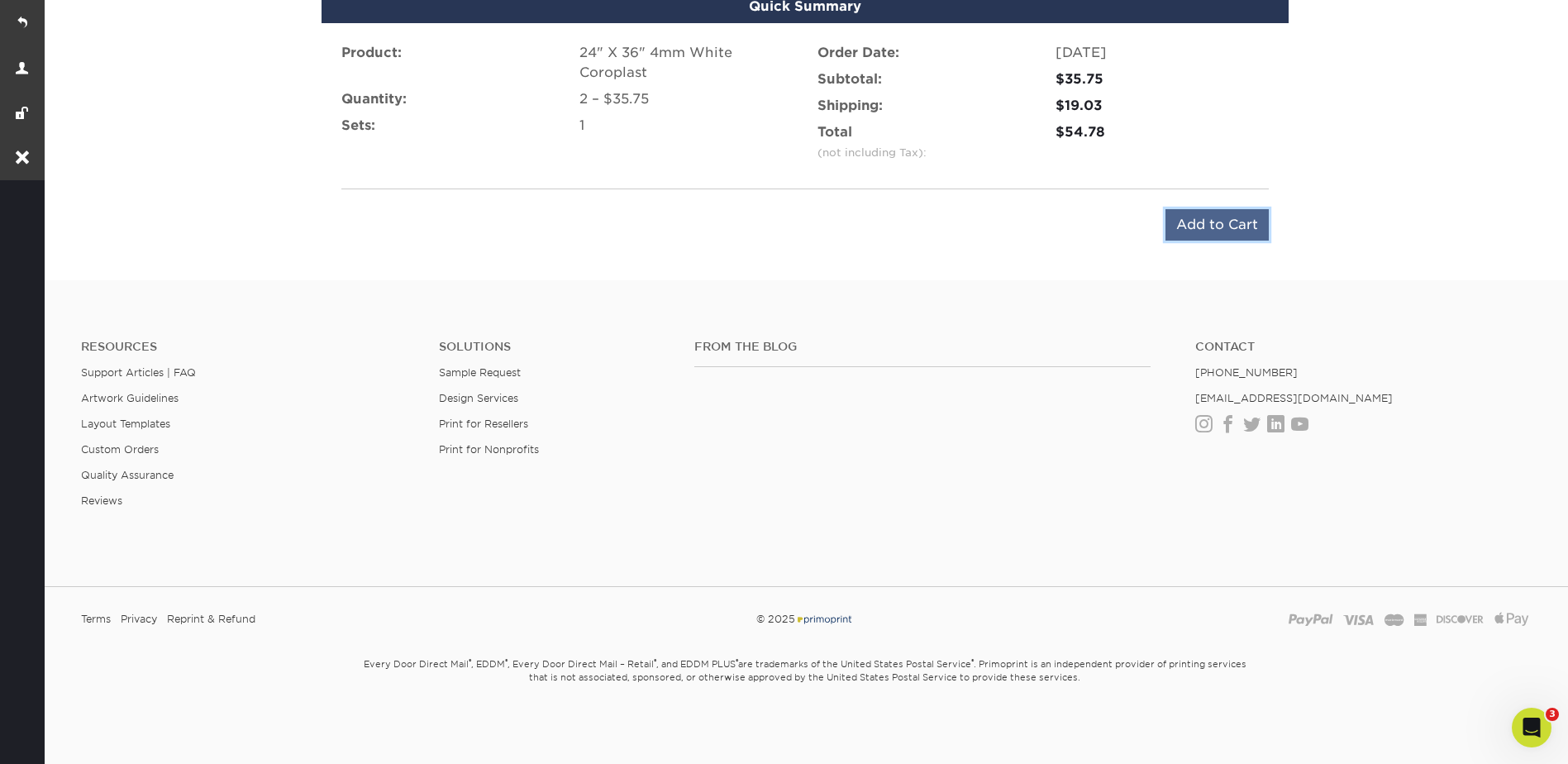
click at [1218, 220] on input "Add to Cart" at bounding box center [1217, 225] width 104 height 32
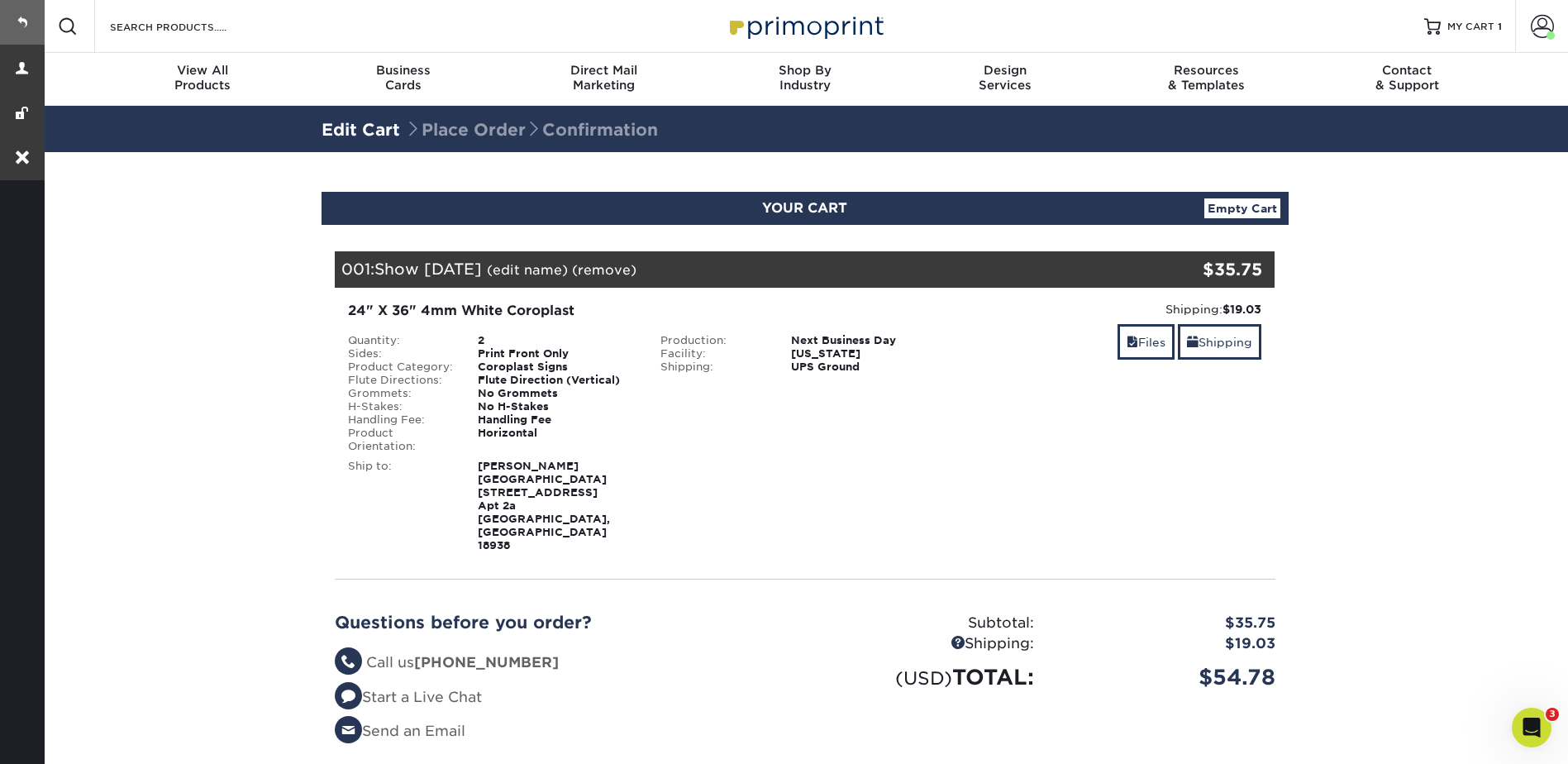
click at [28, 25] on link at bounding box center [22, 22] width 44 height 44
